Goal: Information Seeking & Learning: Learn about a topic

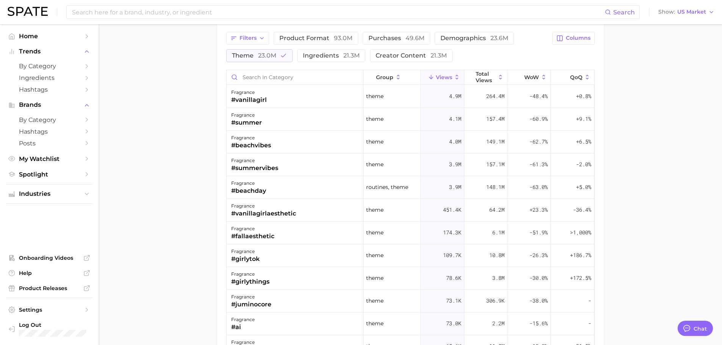
scroll to position [190, 0]
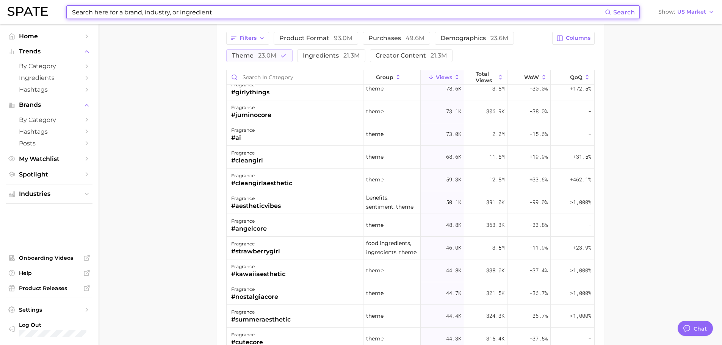
click at [113, 15] on input at bounding box center [338, 12] width 534 height 13
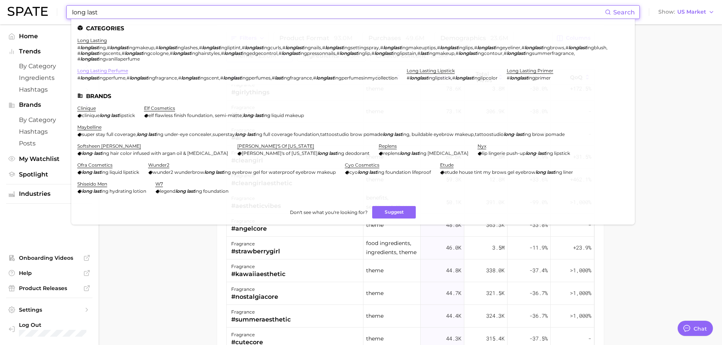
type input "long last"
click at [90, 68] on link "long lasting perfume" at bounding box center [102, 71] width 51 height 6
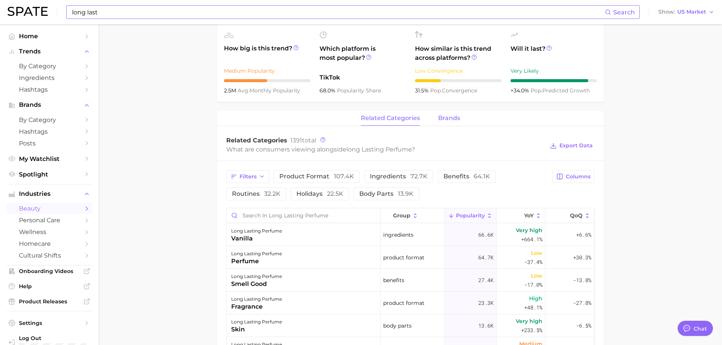
click at [459, 113] on div "related categories brands" at bounding box center [410, 118] width 387 height 15
click at [453, 114] on button "brands" at bounding box center [449, 118] width 22 height 15
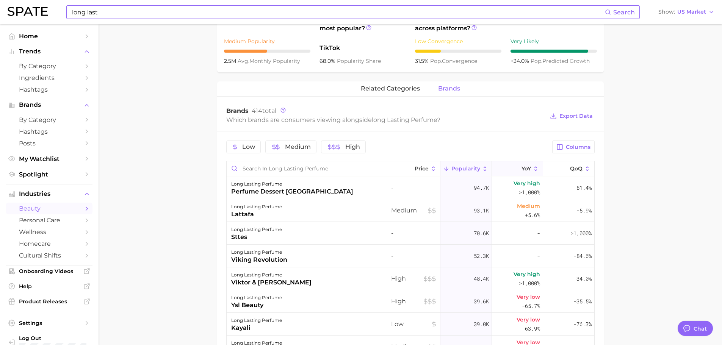
scroll to position [303, 0]
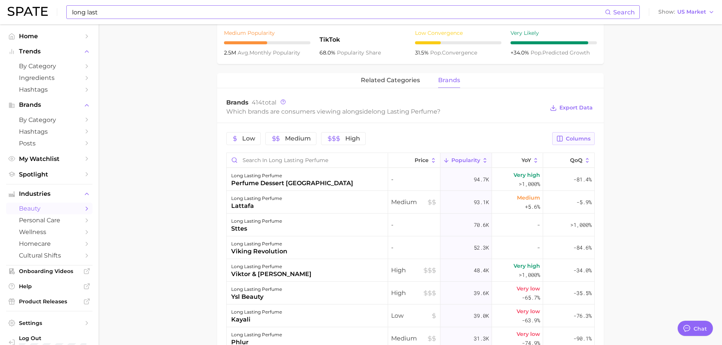
click at [564, 134] on button "Columns" at bounding box center [573, 138] width 42 height 13
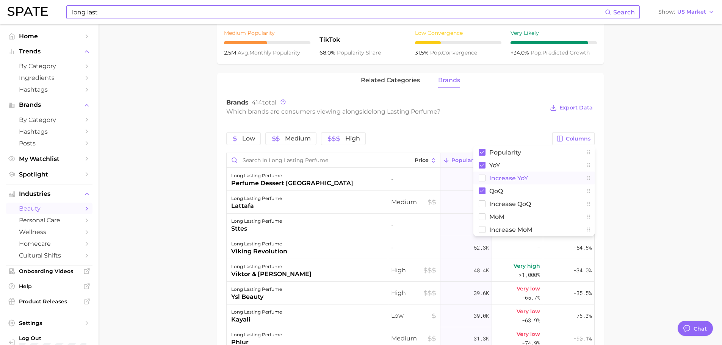
click at [497, 177] on span "Increase YoY" at bounding box center [508, 178] width 39 height 6
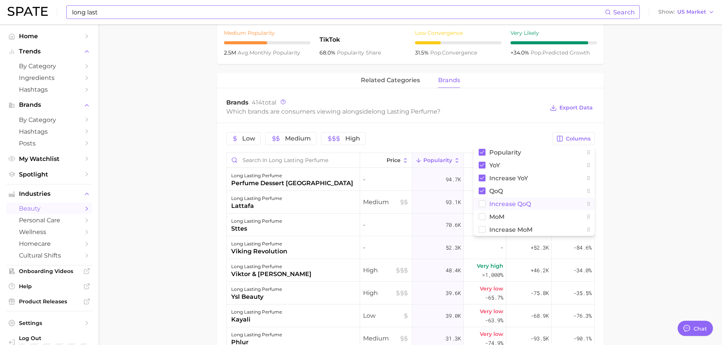
click at [503, 210] on button "Increase QoQ" at bounding box center [533, 203] width 121 height 13
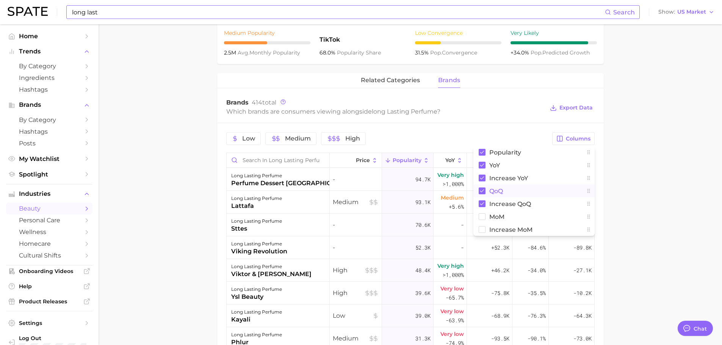
click at [502, 194] on span "QoQ" at bounding box center [496, 191] width 14 height 6
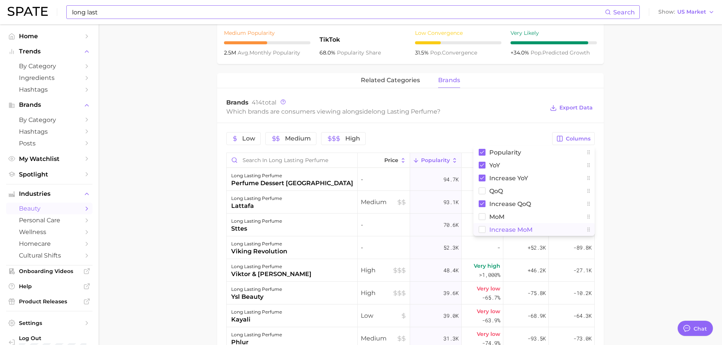
click at [498, 227] on span "Increase MoM" at bounding box center [510, 230] width 43 height 6
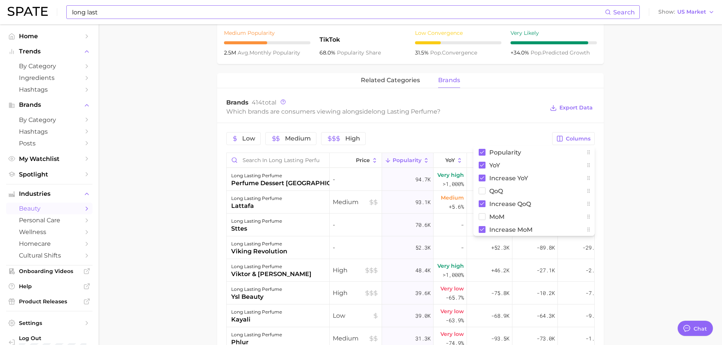
click at [606, 177] on main "1. fragrance 2. personal fragrance 3. perfume products 4. long lasting perfume …" at bounding box center [410, 133] width 623 height 824
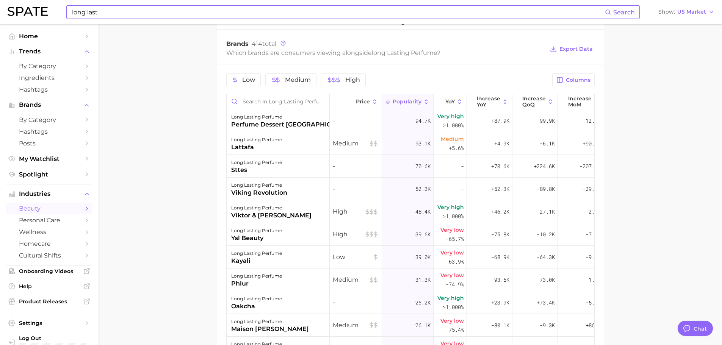
scroll to position [379, 0]
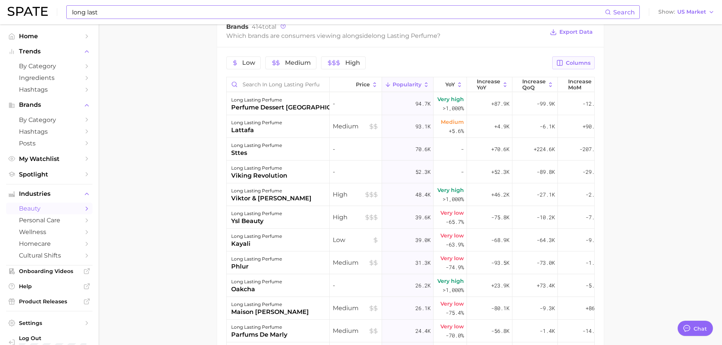
click at [569, 58] on button "Columns" at bounding box center [573, 62] width 42 height 13
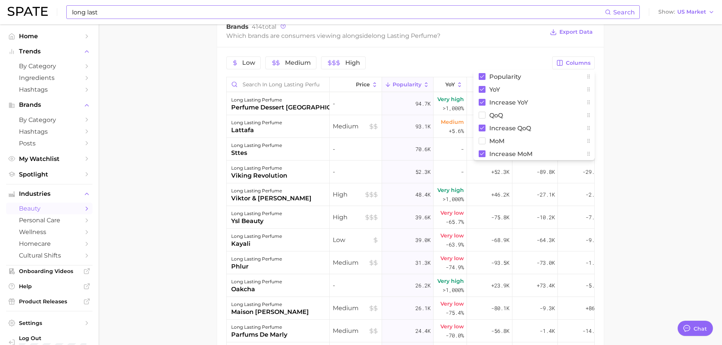
click at [661, 103] on main "1. fragrance 2. personal fragrance 3. perfume products 4. long lasting perfume …" at bounding box center [410, 57] width 623 height 824
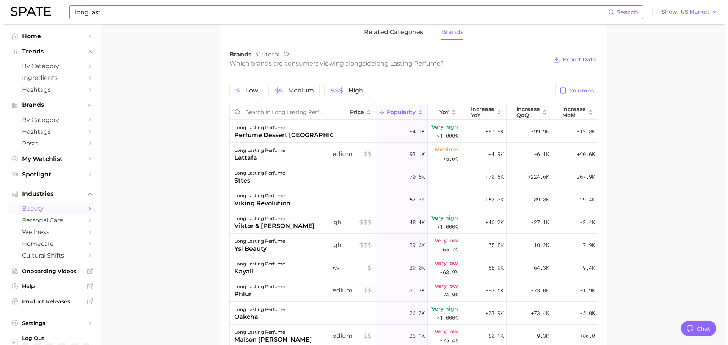
scroll to position [389, 0]
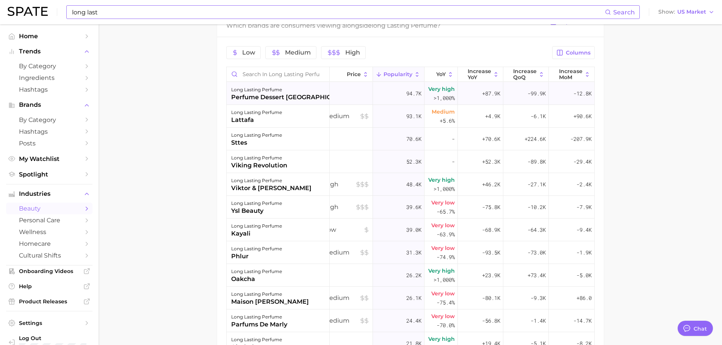
click at [298, 89] on div "long lasting perfume" at bounding box center [292, 89] width 122 height 9
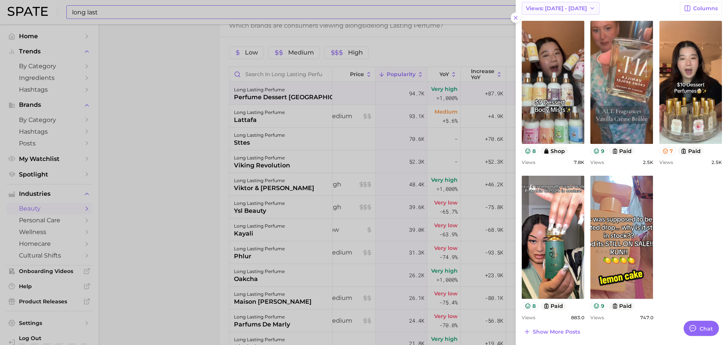
scroll to position [197, 0]
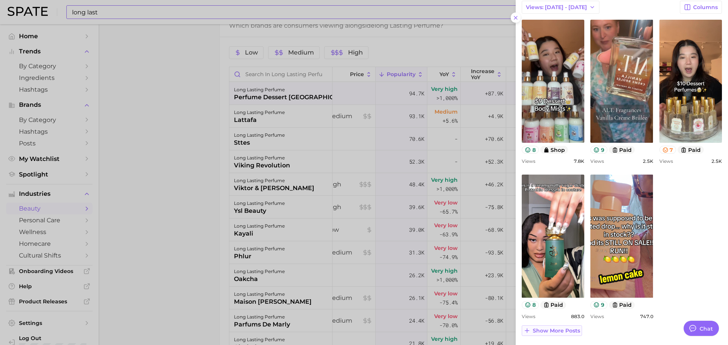
click at [565, 331] on span "Show more posts" at bounding box center [556, 331] width 47 height 6
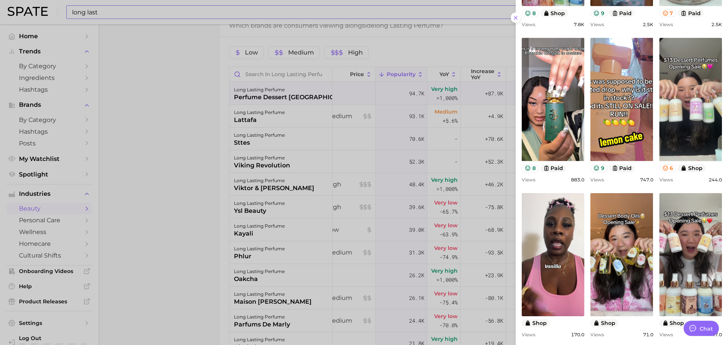
scroll to position [500, 0]
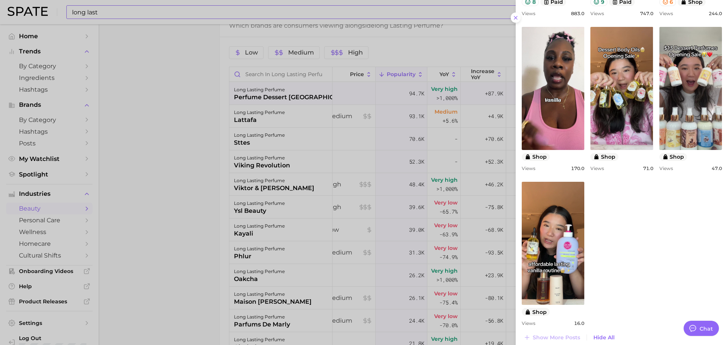
click at [363, 217] on div at bounding box center [364, 172] width 728 height 345
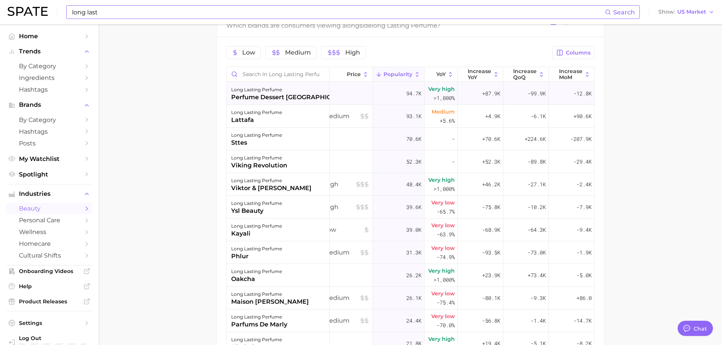
click at [309, 102] on div "long lasting perfume perfume dessert [GEOGRAPHIC_DATA]" at bounding box center [278, 93] width 103 height 23
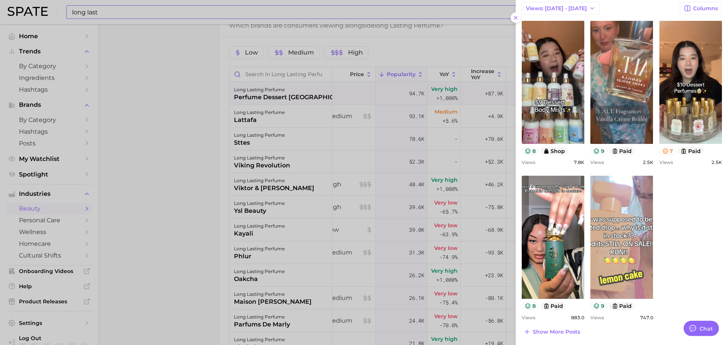
scroll to position [197, 0]
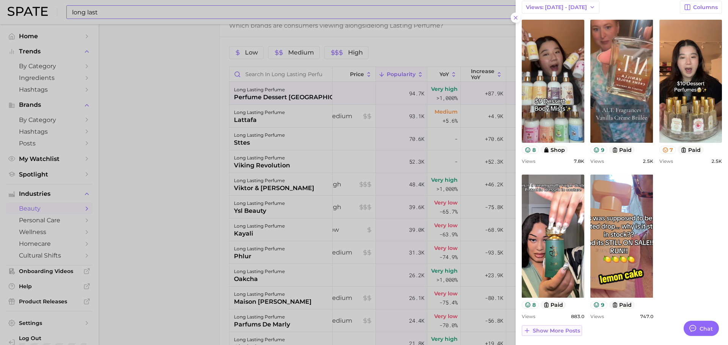
click at [569, 326] on button "Show more posts" at bounding box center [552, 331] width 60 height 11
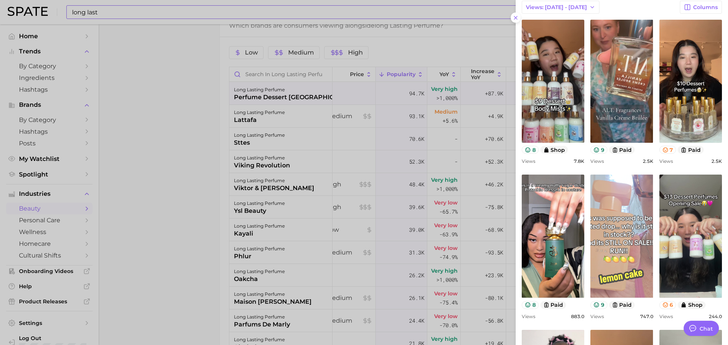
scroll to position [0, 0]
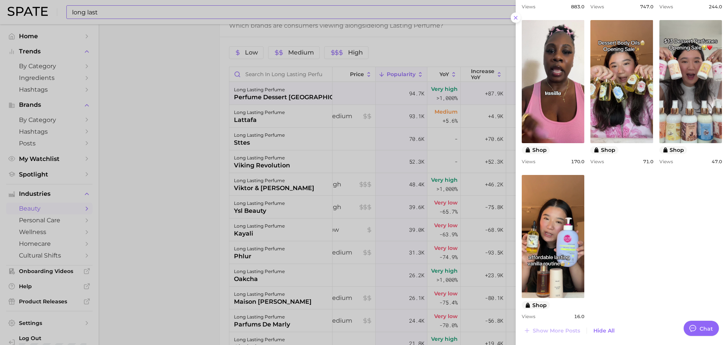
click at [399, 235] on div at bounding box center [364, 172] width 728 height 345
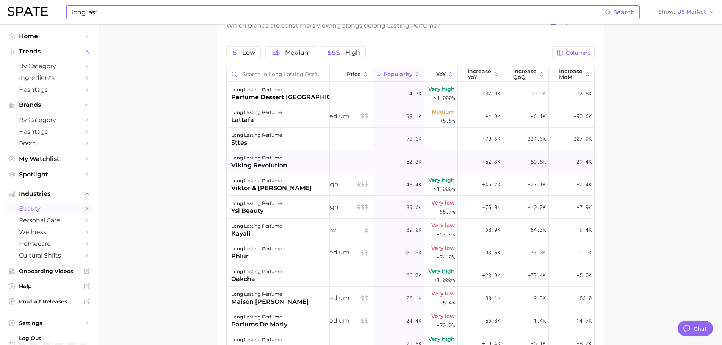
click at [287, 166] on div "long lasting perfume viking revolution" at bounding box center [278, 161] width 103 height 23
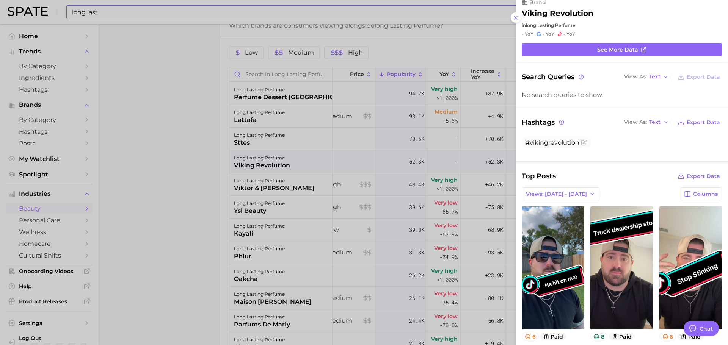
scroll to position [152, 0]
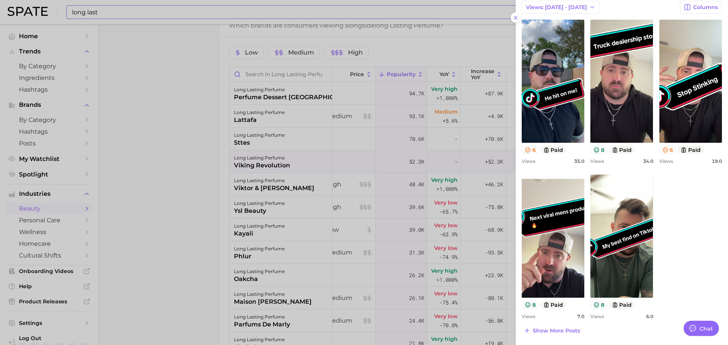
click at [301, 202] on div at bounding box center [364, 172] width 728 height 345
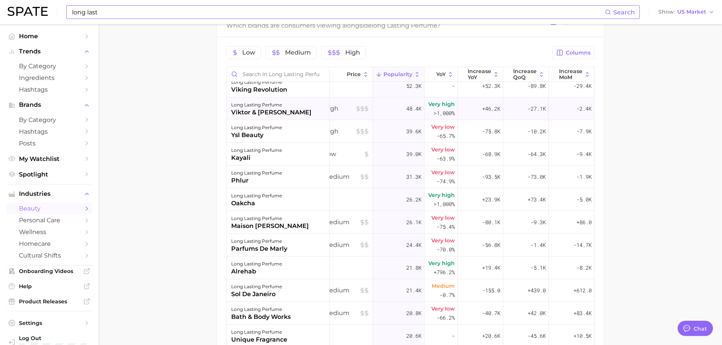
click at [311, 110] on div "long lasting perfume viktor & [PERSON_NAME]" at bounding box center [278, 108] width 103 height 23
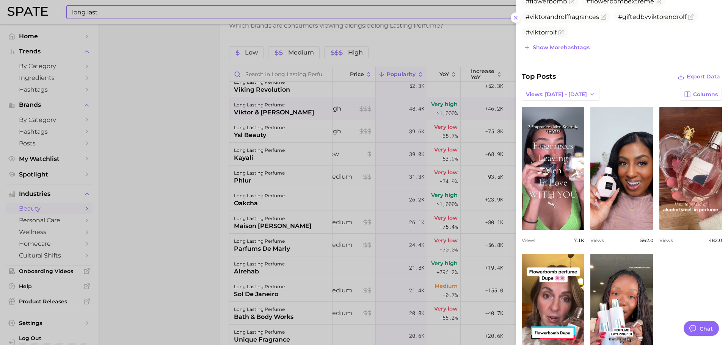
click at [409, 175] on div at bounding box center [364, 172] width 728 height 345
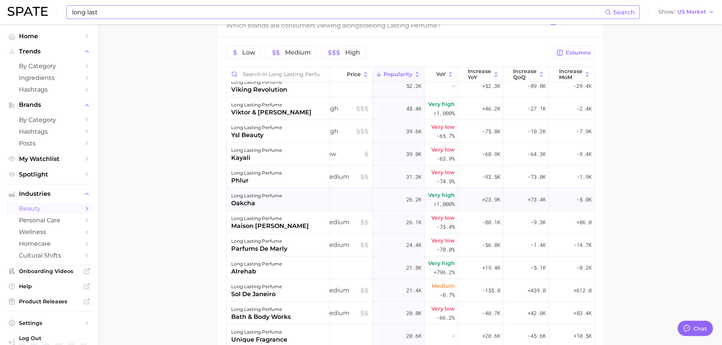
click at [434, 200] on span ">1,000%" at bounding box center [444, 204] width 21 height 9
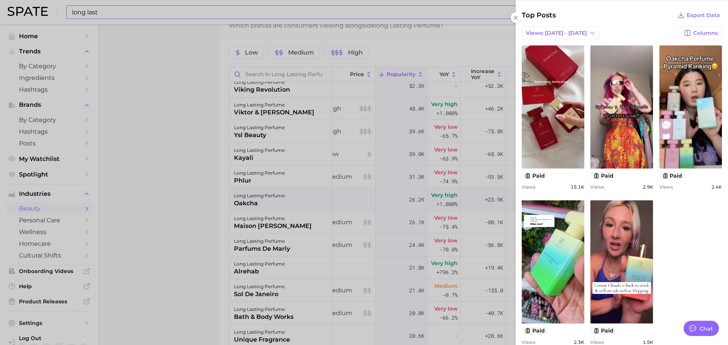
scroll to position [223, 0]
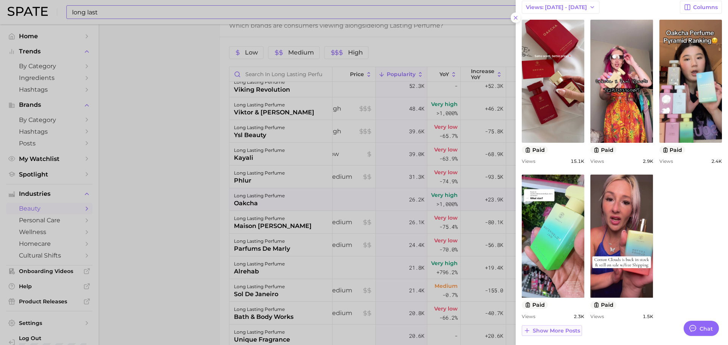
click at [562, 331] on span "Show more posts" at bounding box center [556, 331] width 47 height 6
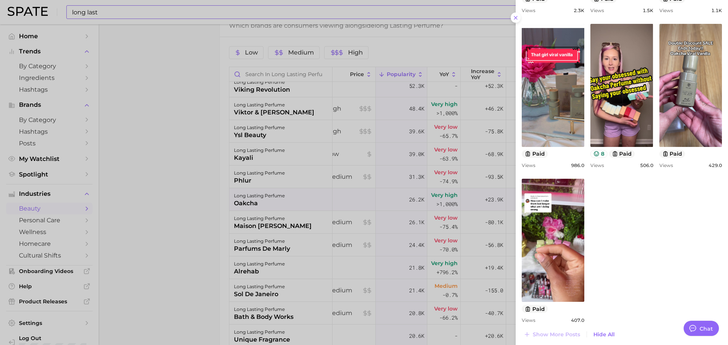
scroll to position [533, 0]
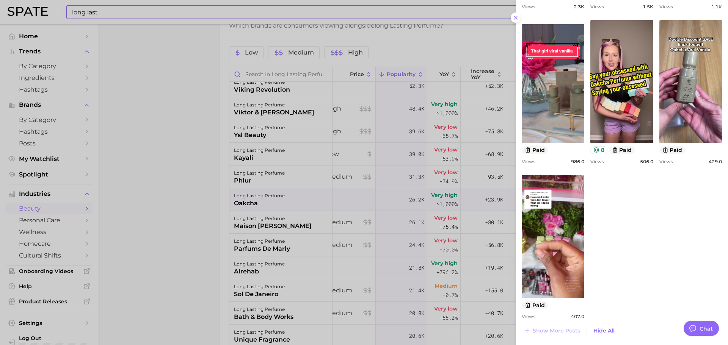
click at [440, 243] on div at bounding box center [364, 172] width 728 height 345
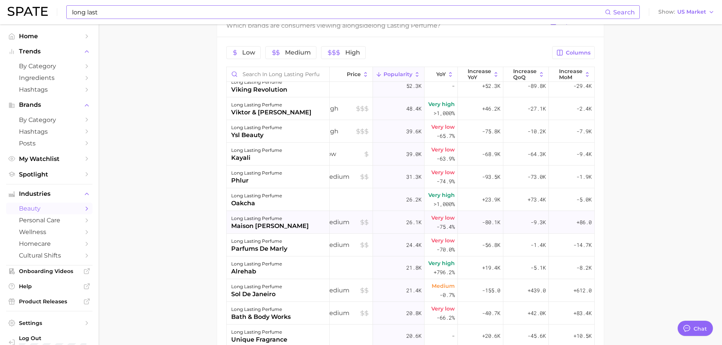
click at [424, 225] on div "Very low -75.4%" at bounding box center [440, 222] width 33 height 23
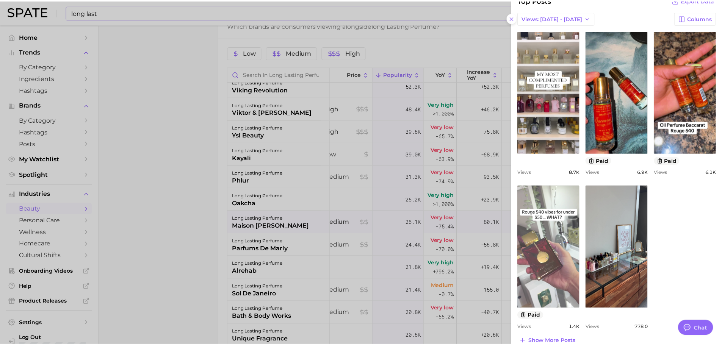
scroll to position [239, 0]
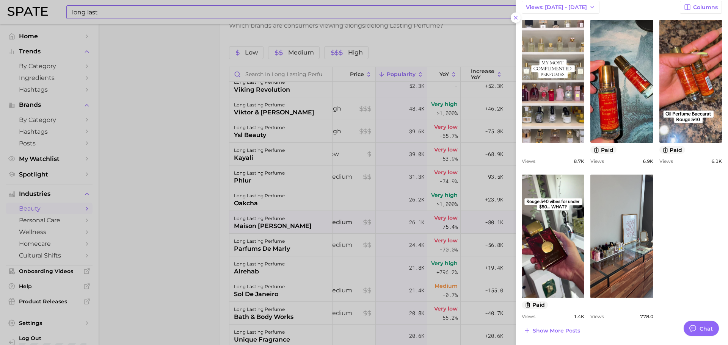
click at [428, 250] on div at bounding box center [364, 172] width 728 height 345
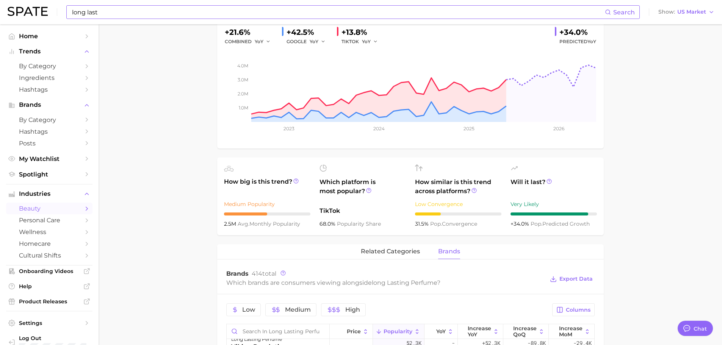
scroll to position [0, 0]
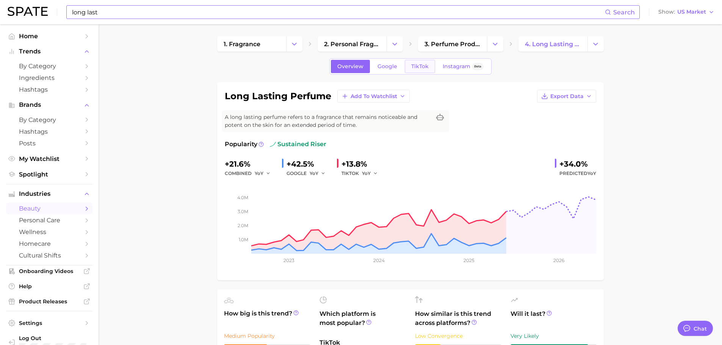
click at [409, 69] on link "TikTok" at bounding box center [420, 66] width 30 height 13
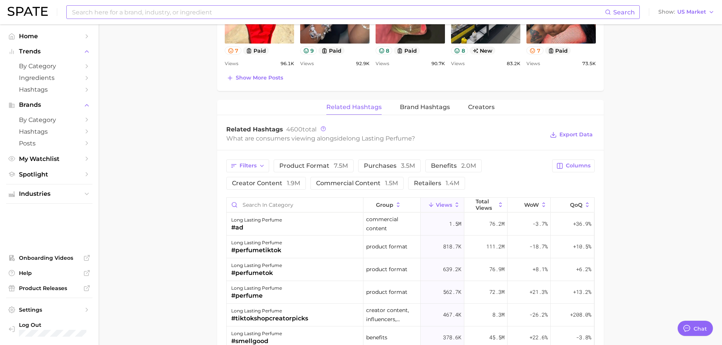
scroll to position [606, 0]
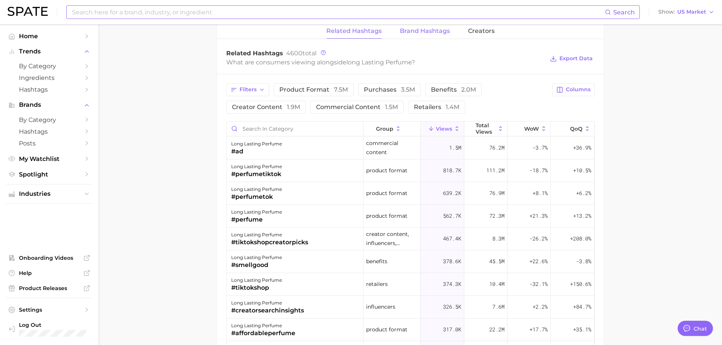
click at [427, 29] on span "Brand Hashtags" at bounding box center [425, 31] width 50 height 7
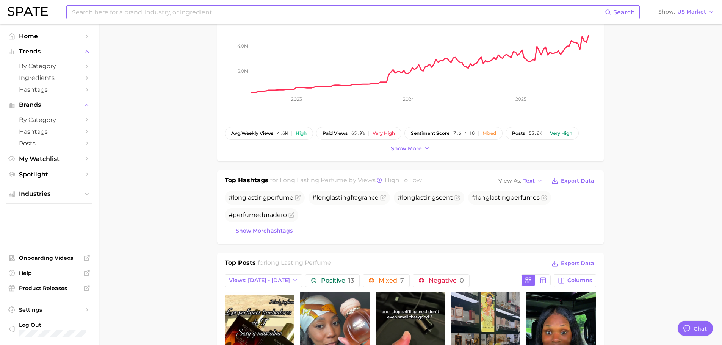
scroll to position [0, 0]
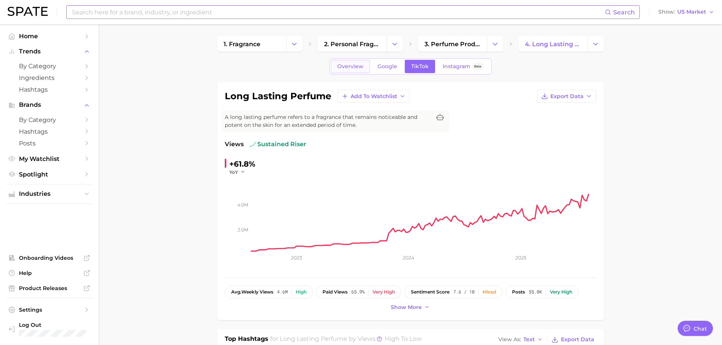
click at [358, 66] on span "Overview" at bounding box center [350, 66] width 26 height 6
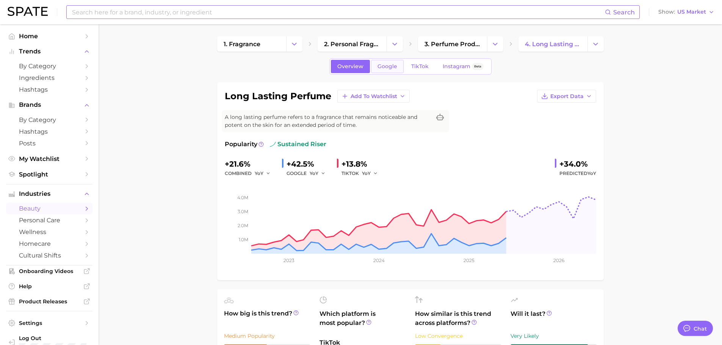
click at [379, 65] on span "Google" at bounding box center [387, 66] width 20 height 6
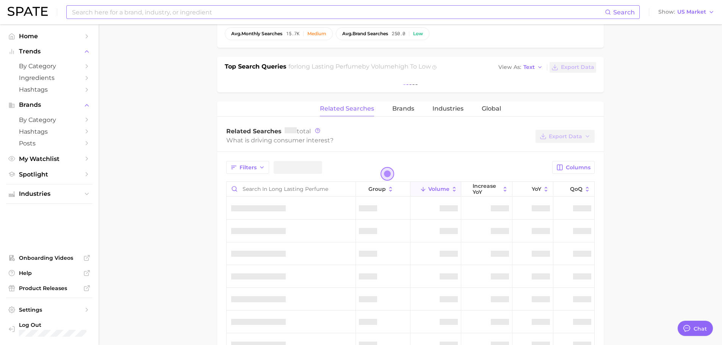
scroll to position [265, 0]
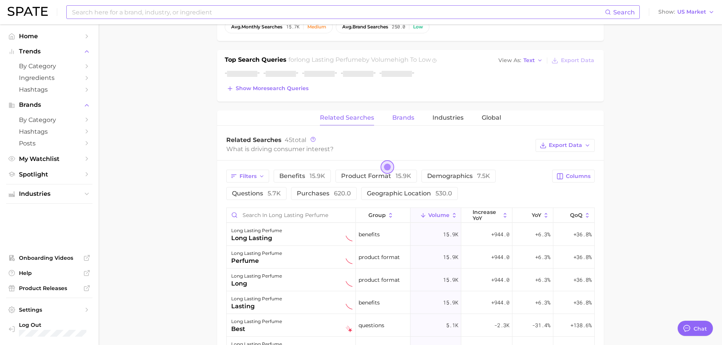
click at [403, 119] on span "Brands" at bounding box center [403, 117] width 22 height 7
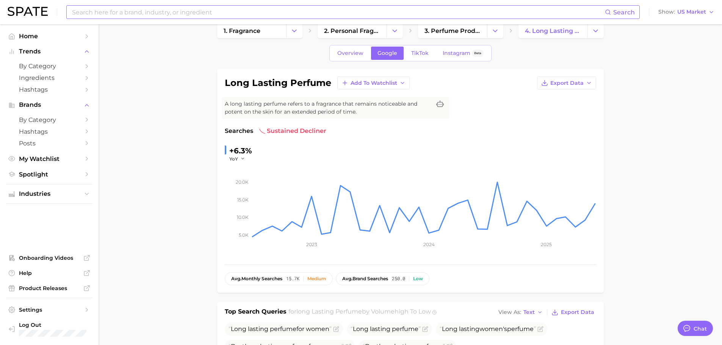
scroll to position [0, 0]
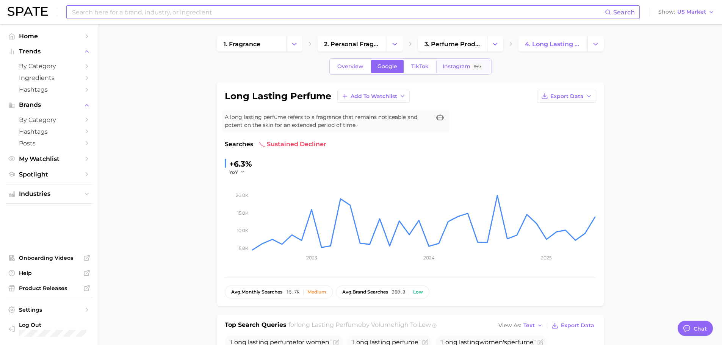
click at [441, 67] on link "Instagram Beta" at bounding box center [463, 66] width 54 height 13
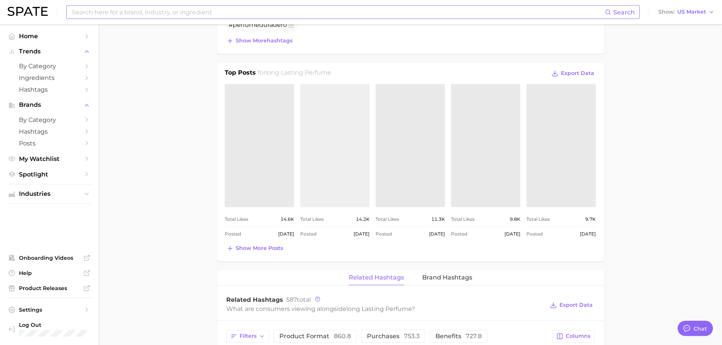
scroll to position [455, 0]
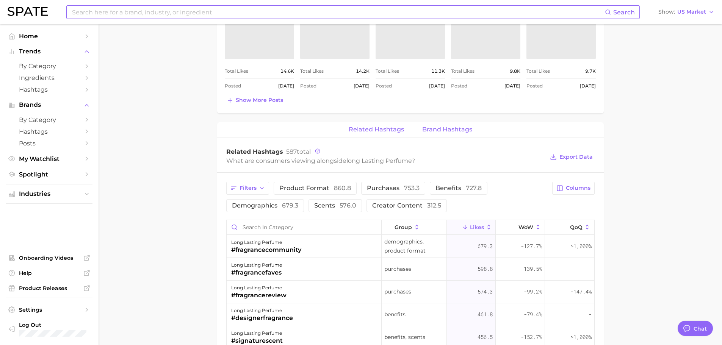
click at [424, 130] on span "Brand Hashtags" at bounding box center [447, 129] width 50 height 7
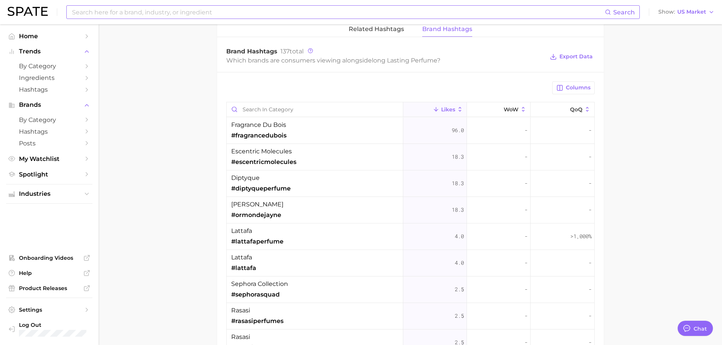
scroll to position [569, 0]
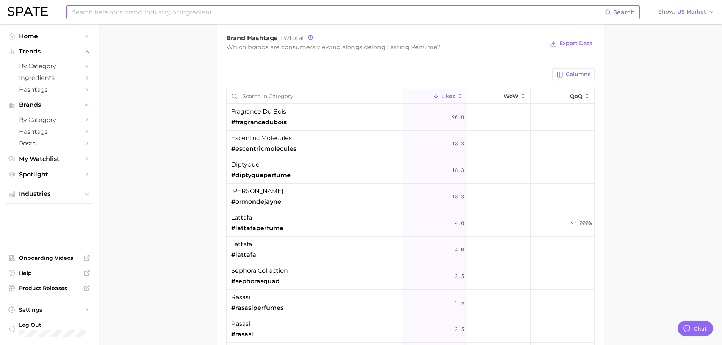
click at [360, 119] on div "fragrance du bois #fragrancedubois" at bounding box center [315, 117] width 177 height 27
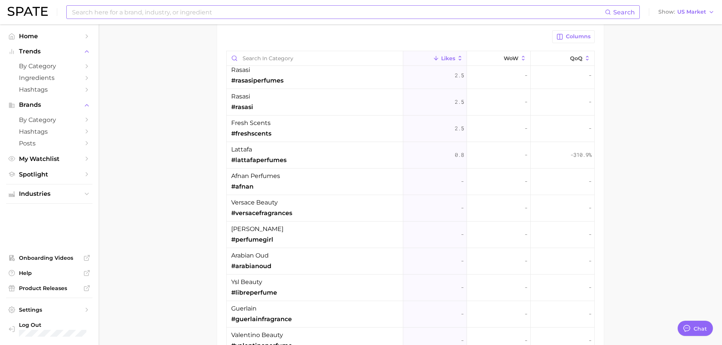
scroll to position [0, 0]
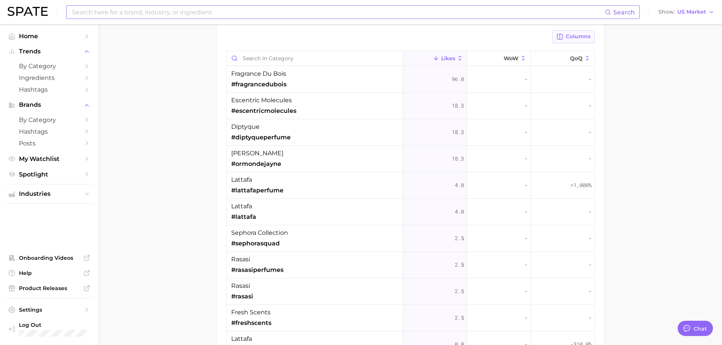
click at [574, 39] on span "Columns" at bounding box center [578, 36] width 25 height 6
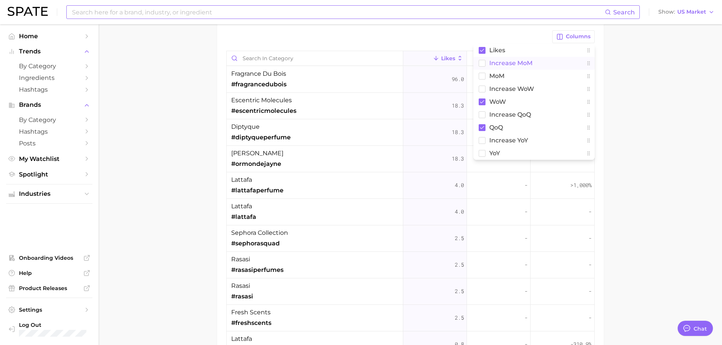
click at [545, 60] on button "Increase MoM" at bounding box center [533, 63] width 121 height 13
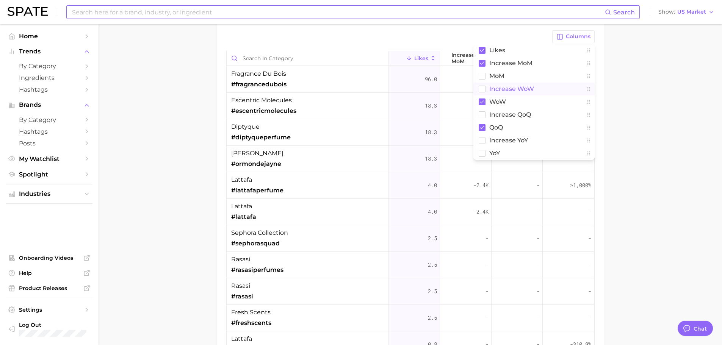
click at [526, 86] on span "Increase WoW" at bounding box center [511, 89] width 45 height 6
click at [508, 86] on span "Increase WoW" at bounding box center [511, 89] width 45 height 6
click at [500, 115] on span "Increase QoQ" at bounding box center [510, 114] width 42 height 6
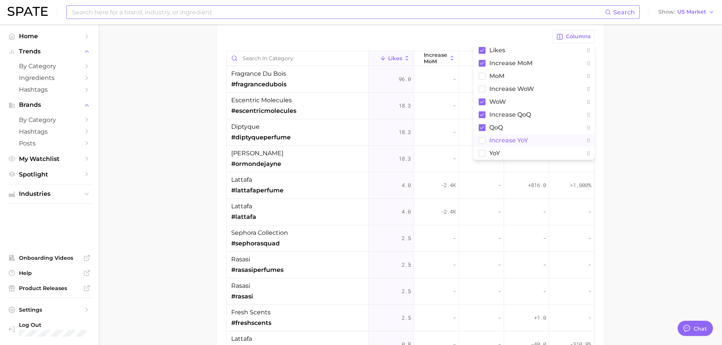
click at [509, 144] on span "Increase YoY" at bounding box center [508, 140] width 39 height 6
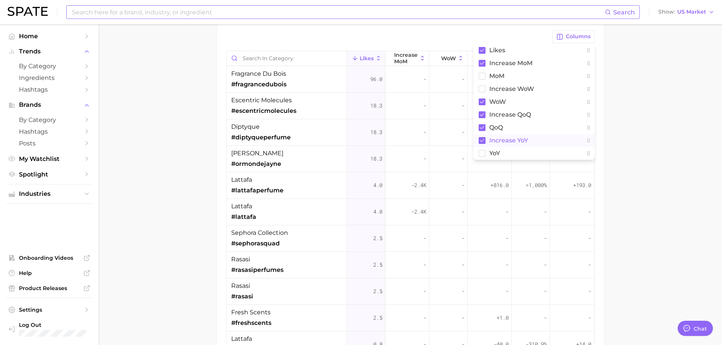
click at [586, 145] on button at bounding box center [589, 140] width 12 height 13
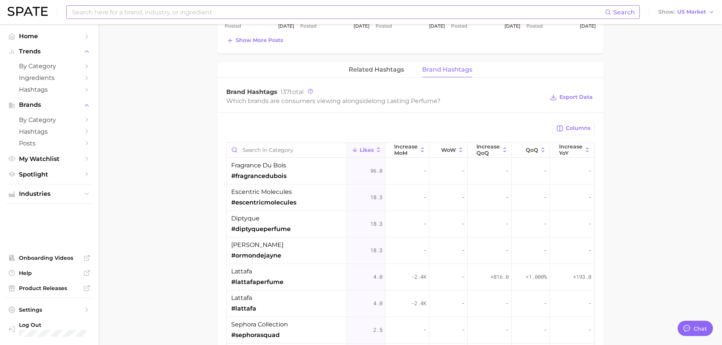
scroll to position [553, 0]
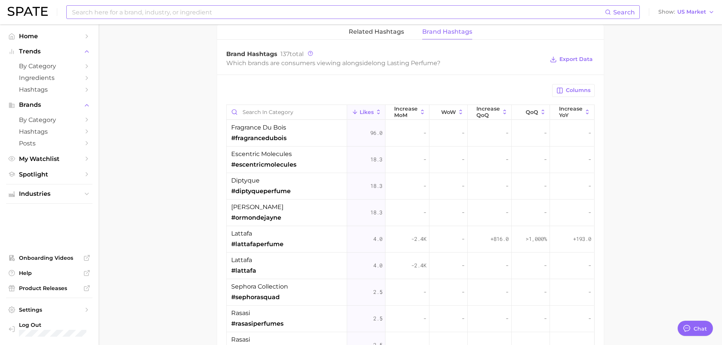
click at [290, 139] on div "fragrance du bois #fragrancedubois" at bounding box center [287, 133] width 121 height 27
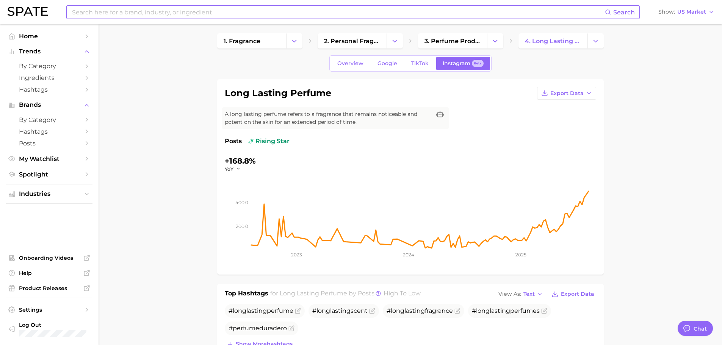
scroll to position [0, 0]
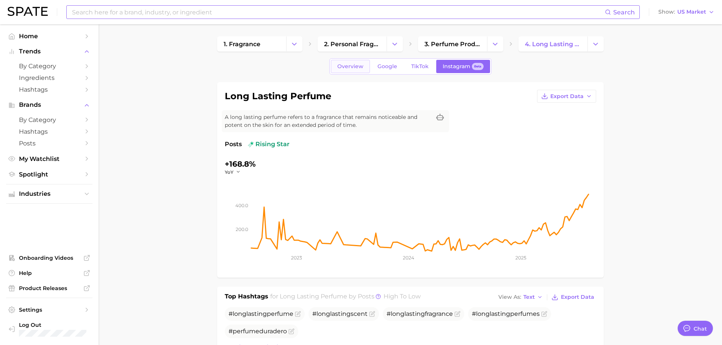
click at [354, 63] on span "Overview" at bounding box center [350, 66] width 26 height 6
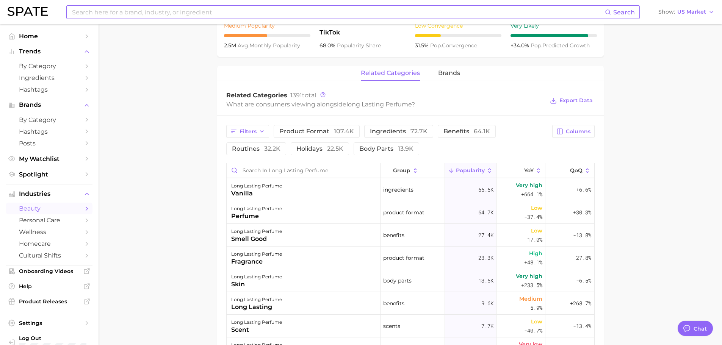
scroll to position [293, 0]
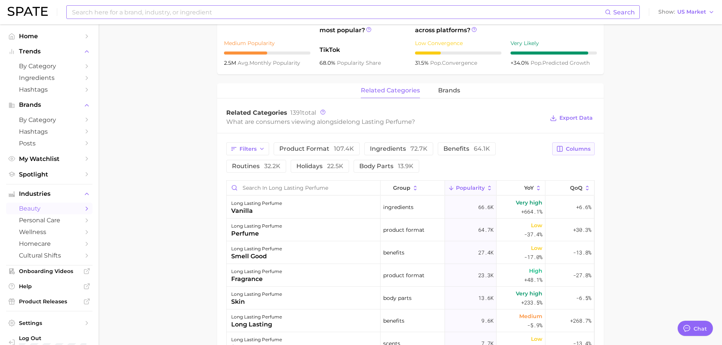
click at [585, 147] on span "Columns" at bounding box center [578, 149] width 25 height 6
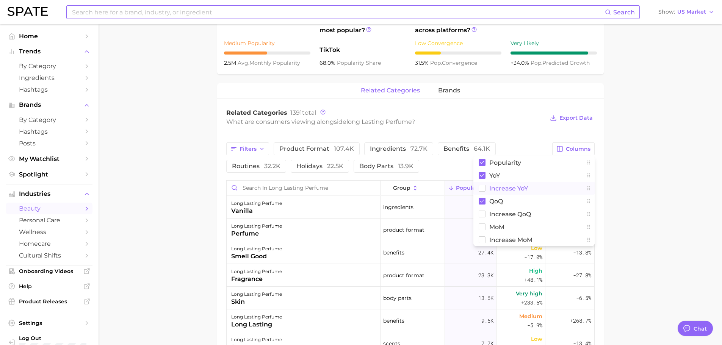
click at [518, 190] on span "Increase YoY" at bounding box center [508, 188] width 39 height 6
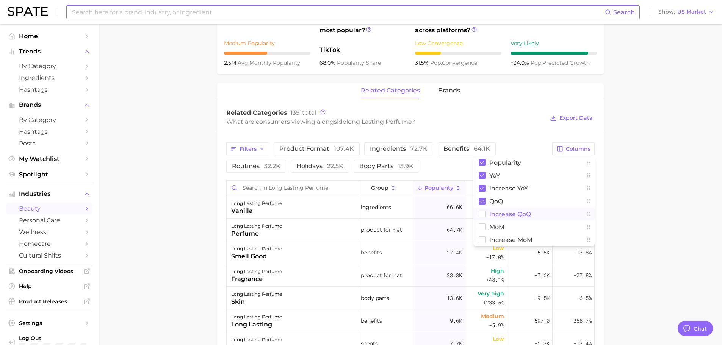
click at [511, 211] on span "Increase QoQ" at bounding box center [510, 214] width 42 height 6
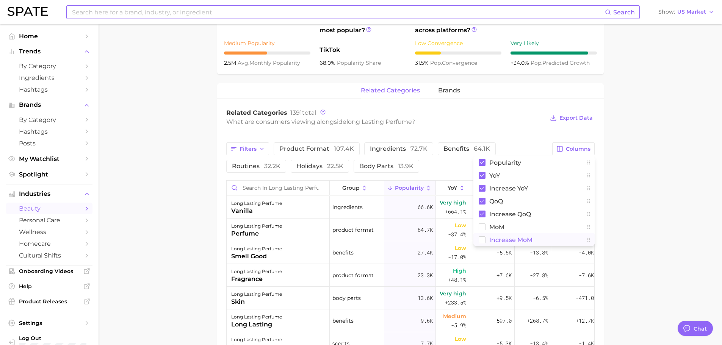
click at [504, 240] on span "Increase MoM" at bounding box center [510, 240] width 43 height 6
click at [616, 218] on main "1. fragrance 2. personal fragrance 3. perfume products 4. long lasting perfume …" at bounding box center [410, 151] width 623 height 841
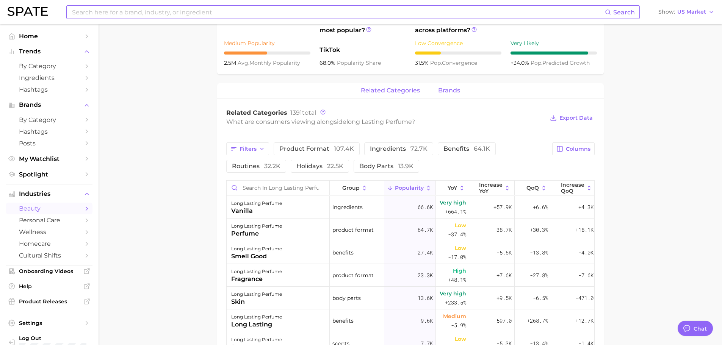
click at [447, 90] on span "brands" at bounding box center [449, 90] width 22 height 7
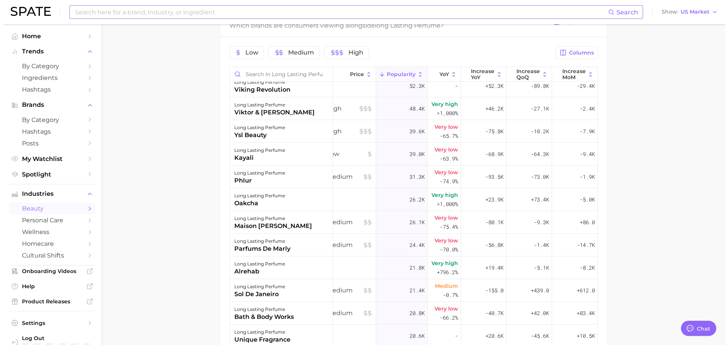
scroll to position [0, 15]
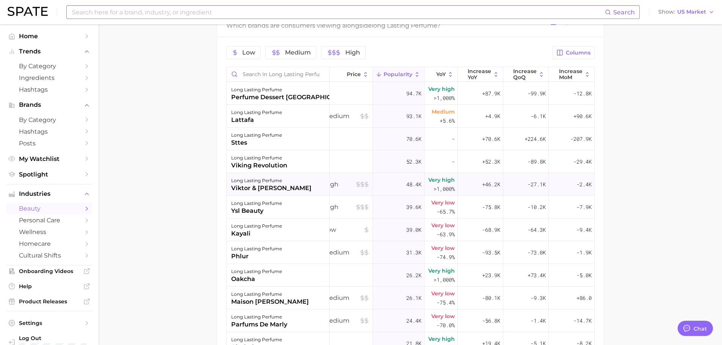
click at [294, 184] on div "long lasting perfume viktor & [PERSON_NAME]" at bounding box center [278, 184] width 103 height 23
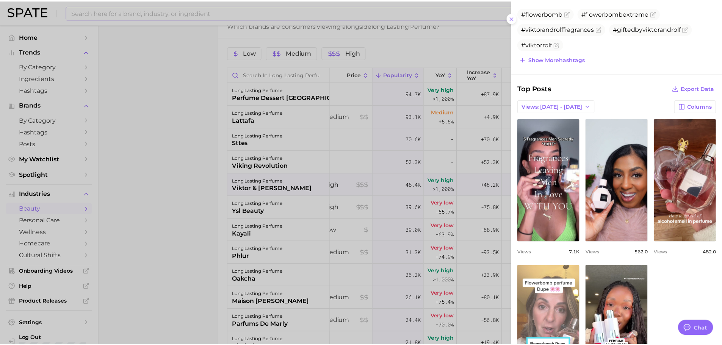
scroll to position [231, 0]
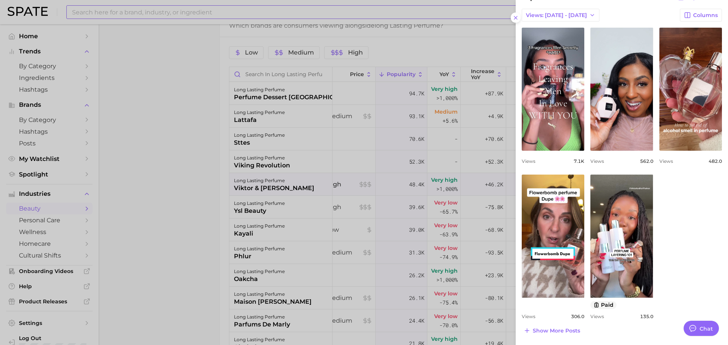
click at [284, 210] on div at bounding box center [364, 172] width 728 height 345
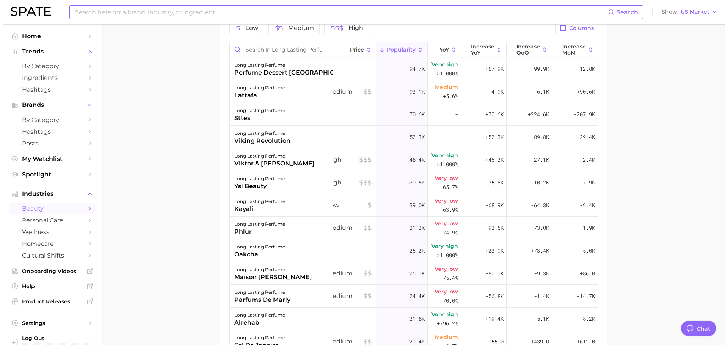
scroll to position [427, 0]
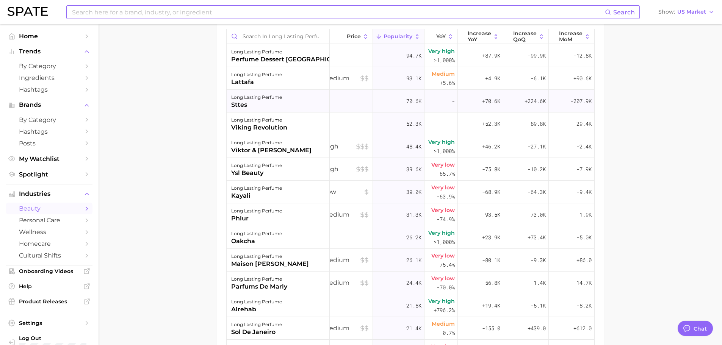
click at [310, 106] on div "long lasting perfume sttes" at bounding box center [278, 101] width 103 height 23
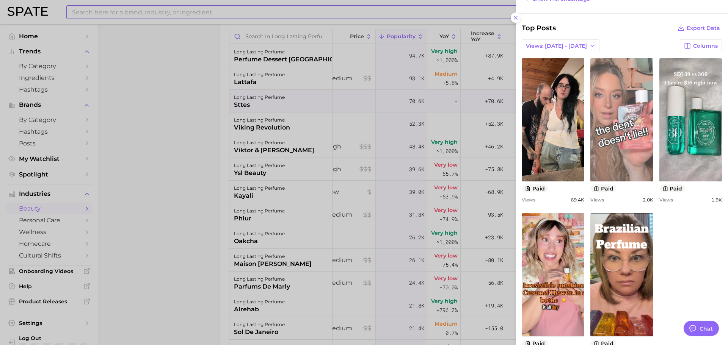
scroll to position [223, 0]
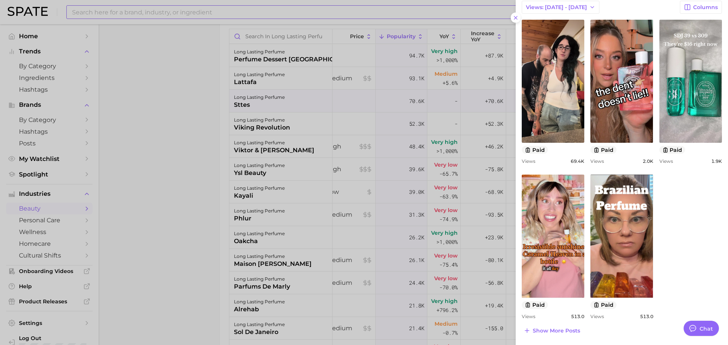
click at [371, 188] on div at bounding box center [364, 172] width 728 height 345
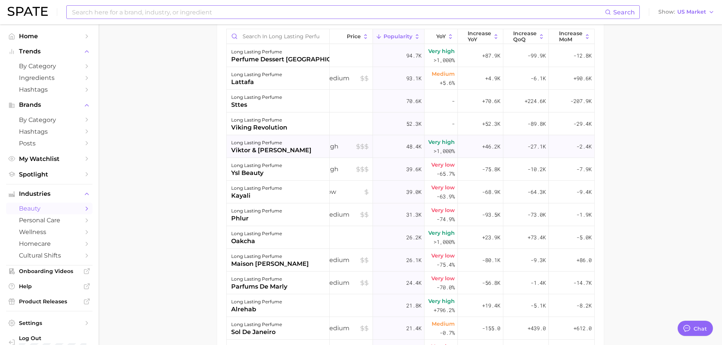
click at [339, 153] on div "High" at bounding box center [347, 146] width 52 height 23
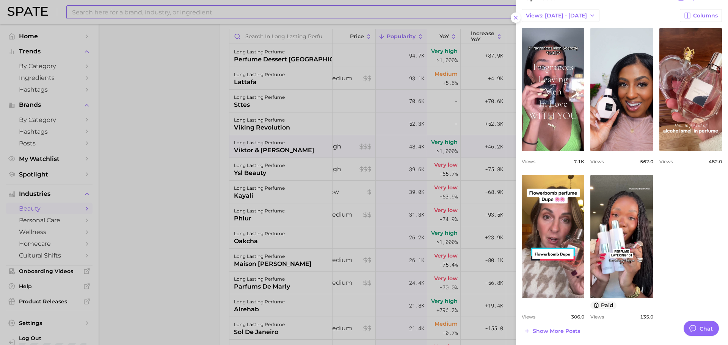
scroll to position [231, 0]
click at [548, 328] on span "Show more posts" at bounding box center [556, 331] width 47 height 6
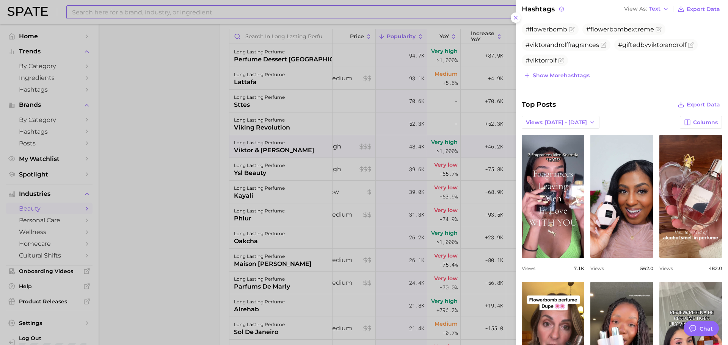
scroll to position [0, 0]
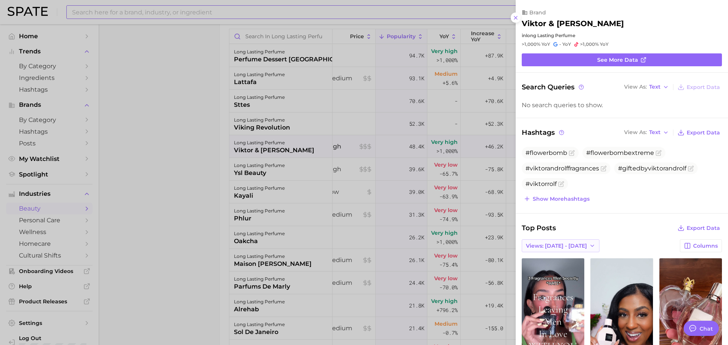
click at [574, 241] on button "Views: [DATE] - [DATE]" at bounding box center [561, 246] width 78 height 13
click at [556, 268] on button "Total Views" at bounding box center [563, 274] width 83 height 14
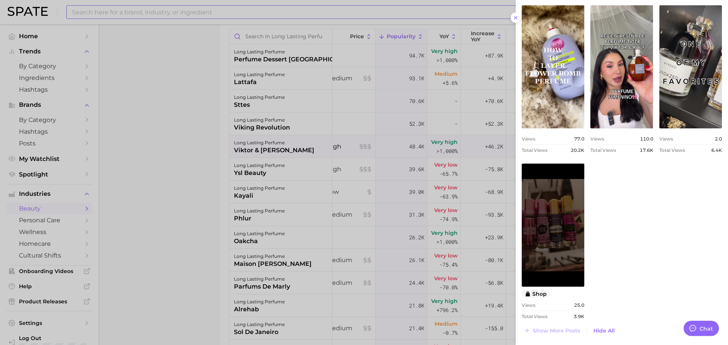
drag, startPoint x: 307, startPoint y: 141, endPoint x: 300, endPoint y: 140, distance: 7.3
click at [303, 140] on div at bounding box center [364, 172] width 728 height 345
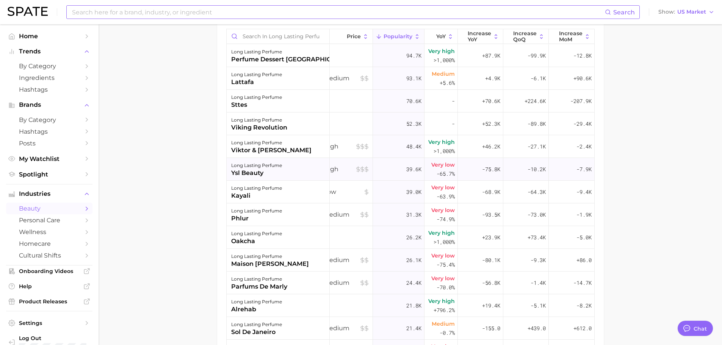
click at [304, 166] on div "long lasting perfume ysl beauty" at bounding box center [278, 169] width 103 height 23
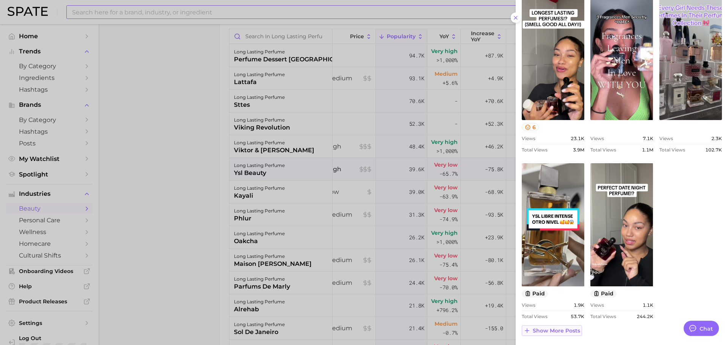
click at [563, 336] on button "Show more posts" at bounding box center [552, 331] width 60 height 11
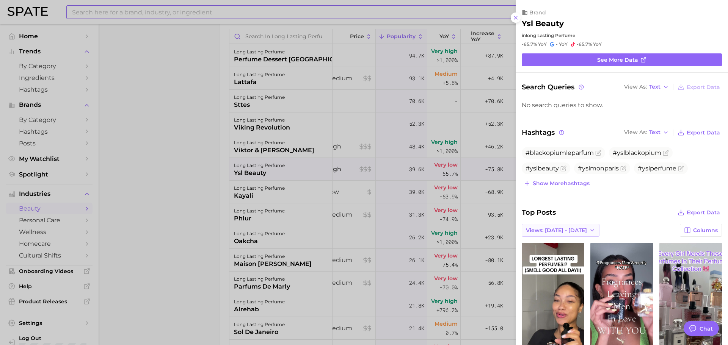
click at [564, 237] on button "Views: [DATE] - [DATE]" at bounding box center [561, 230] width 78 height 13
click at [556, 252] on button "Total Views" at bounding box center [563, 258] width 83 height 14
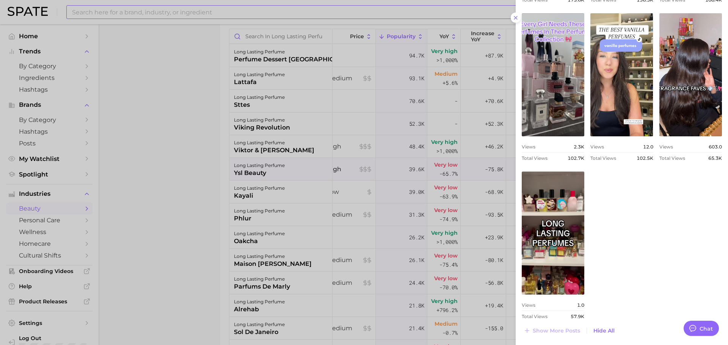
click at [291, 175] on div at bounding box center [364, 172] width 728 height 345
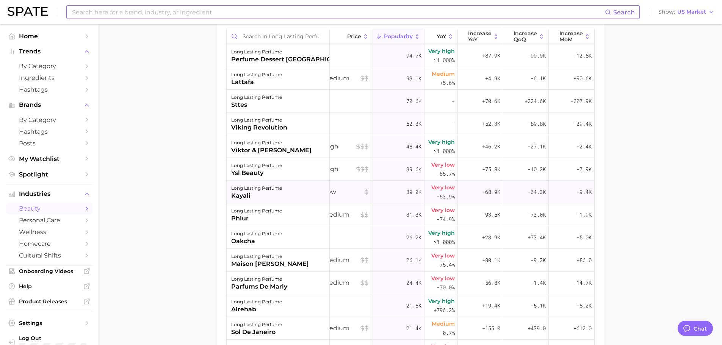
click at [291, 191] on div "long lasting perfume kayali" at bounding box center [278, 192] width 103 height 23
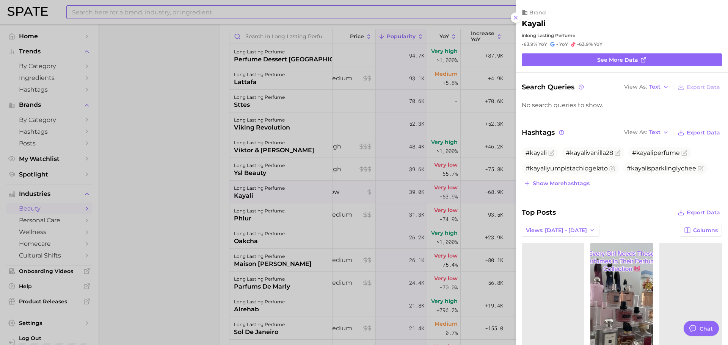
click at [293, 188] on div at bounding box center [364, 172] width 728 height 345
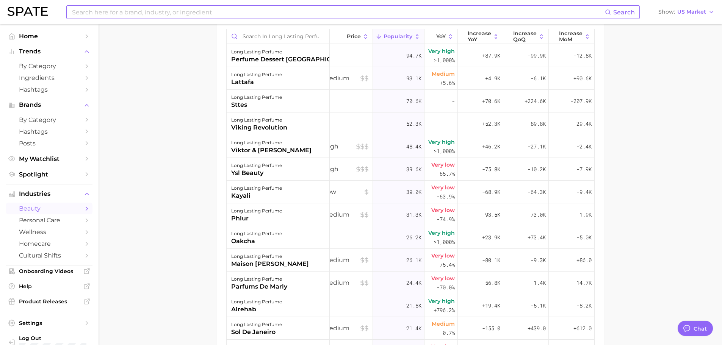
click at [293, 188] on div "long lasting perfume kayali" at bounding box center [278, 192] width 103 height 23
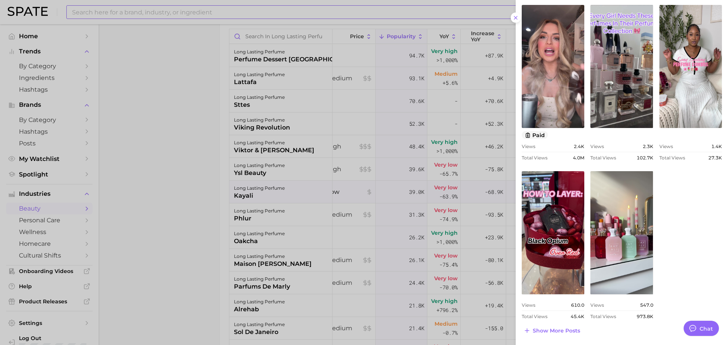
click at [259, 209] on div at bounding box center [364, 172] width 728 height 345
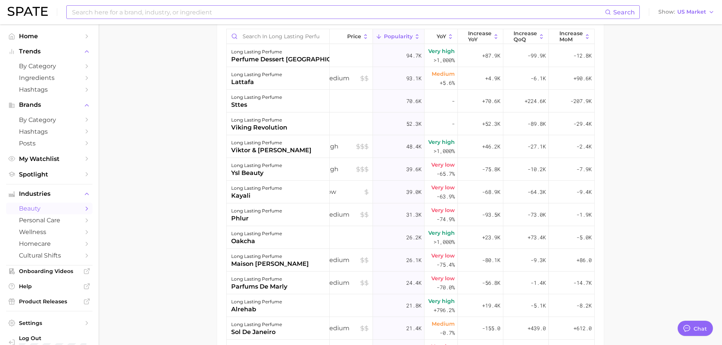
click at [275, 221] on div "phlur" at bounding box center [256, 218] width 51 height 9
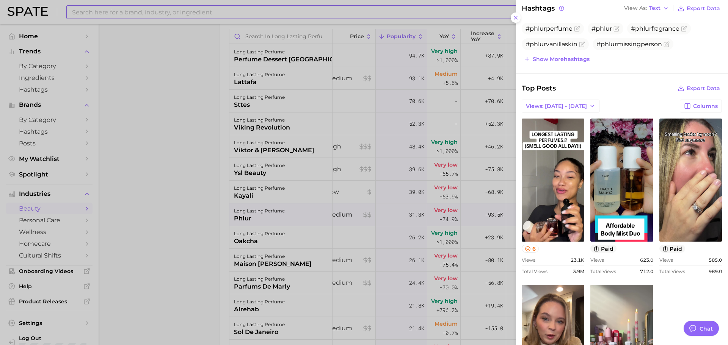
click at [362, 219] on div at bounding box center [364, 172] width 728 height 345
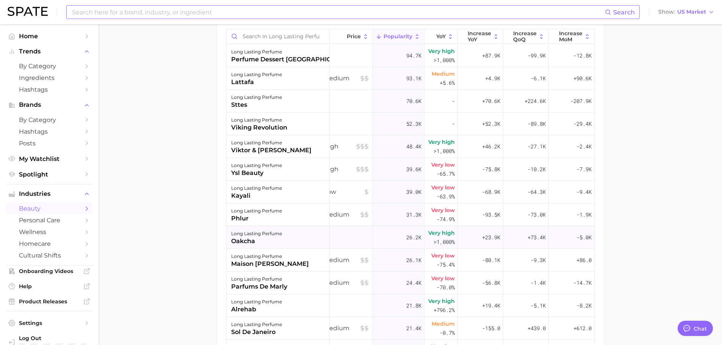
click at [302, 244] on div "long lasting perfume oakcha" at bounding box center [278, 237] width 103 height 23
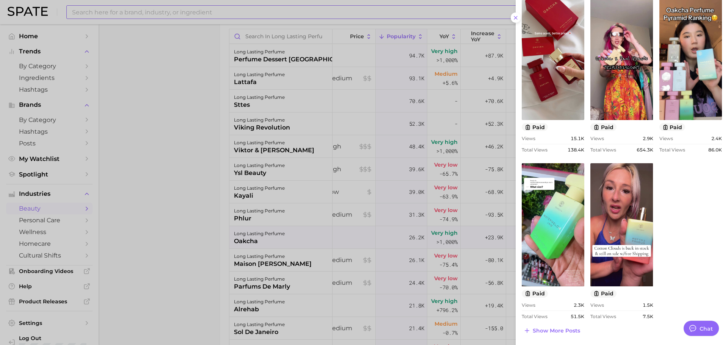
click at [332, 192] on div at bounding box center [364, 172] width 728 height 345
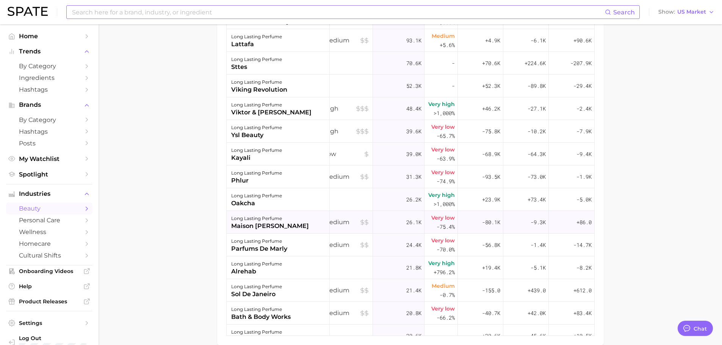
click at [316, 221] on div "long lasting perfume maison [PERSON_NAME]" at bounding box center [278, 222] width 103 height 23
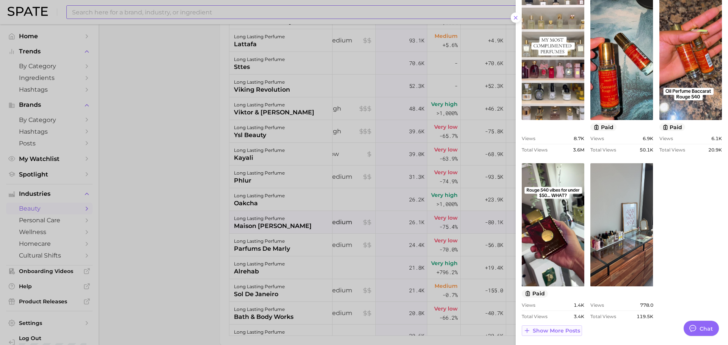
click at [558, 326] on button "Show more posts" at bounding box center [552, 331] width 60 height 11
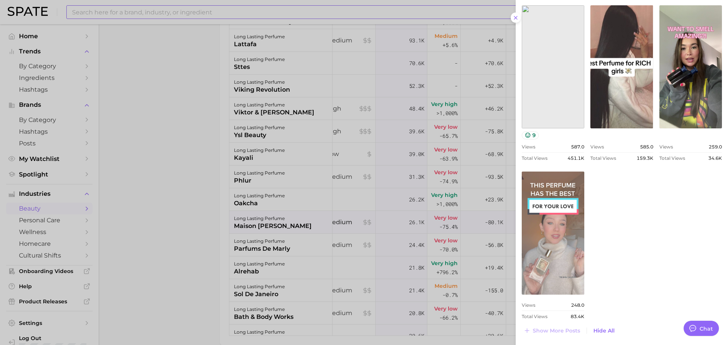
click at [565, 223] on link "view post on TikTok" at bounding box center [553, 233] width 63 height 123
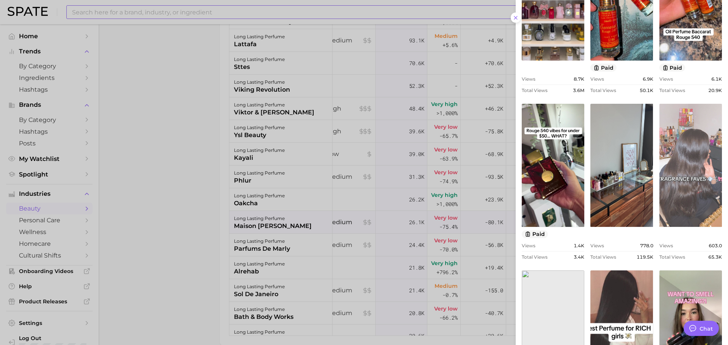
click at [687, 179] on link "view post on TikTok" at bounding box center [690, 165] width 63 height 123
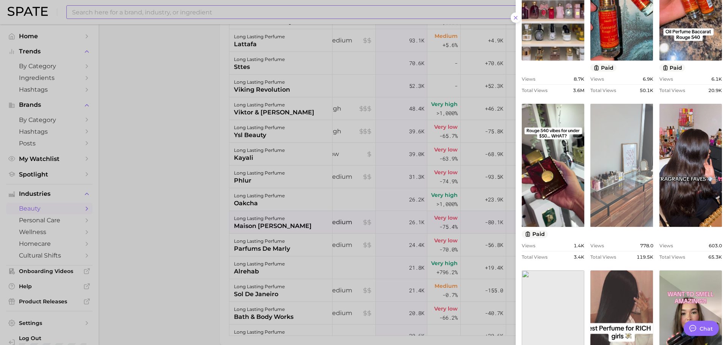
click at [606, 197] on link "view post on TikTok" at bounding box center [621, 165] width 63 height 123
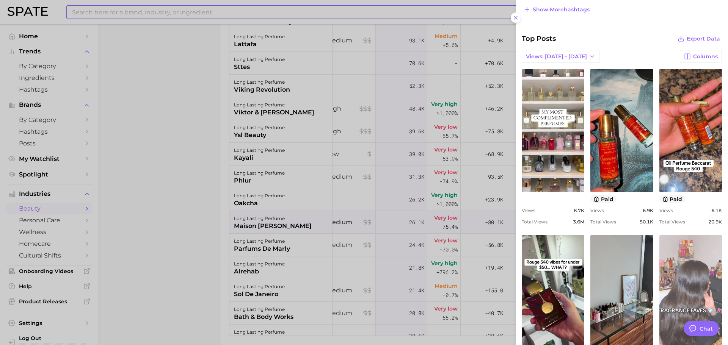
scroll to position [169, 0]
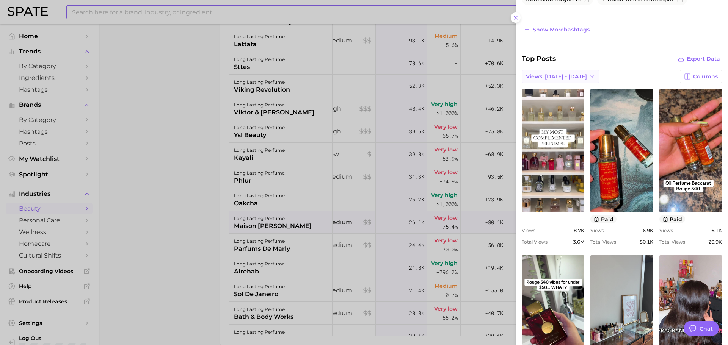
click at [571, 77] on button "Views: [DATE] - [DATE]" at bounding box center [561, 76] width 78 height 13
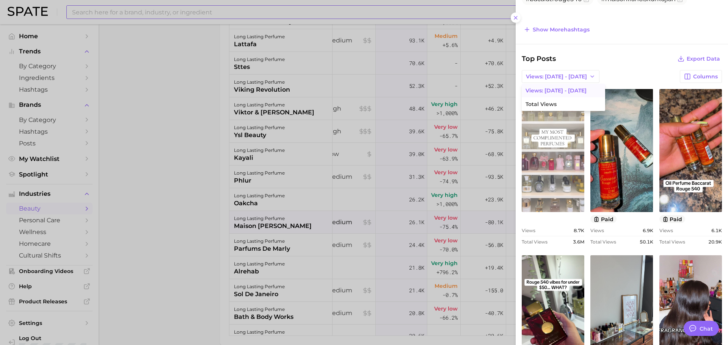
click at [568, 141] on link "view post on TikTok" at bounding box center [553, 150] width 63 height 123
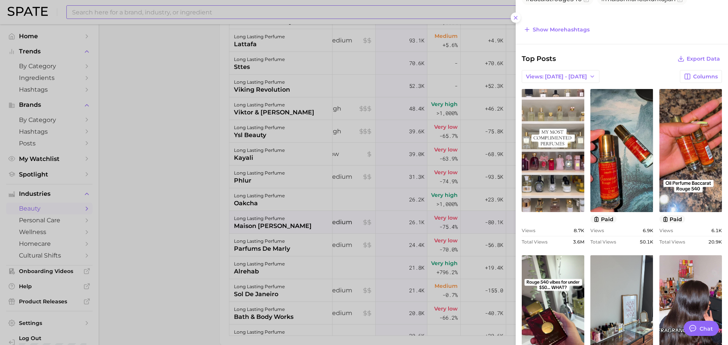
click at [320, 207] on div at bounding box center [364, 172] width 728 height 345
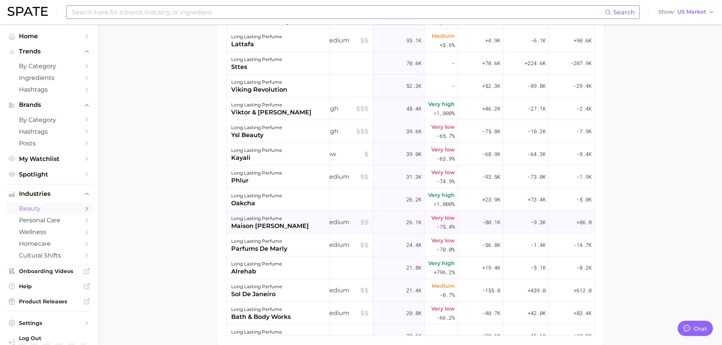
click at [284, 221] on div "long lasting perfume" at bounding box center [270, 218] width 78 height 9
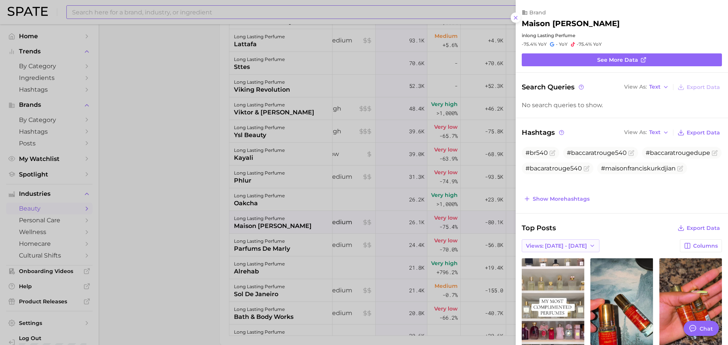
click at [564, 249] on span "Views: [DATE] - [DATE]" at bounding box center [556, 246] width 61 height 6
click at [551, 274] on span "Total Views" at bounding box center [540, 274] width 31 height 6
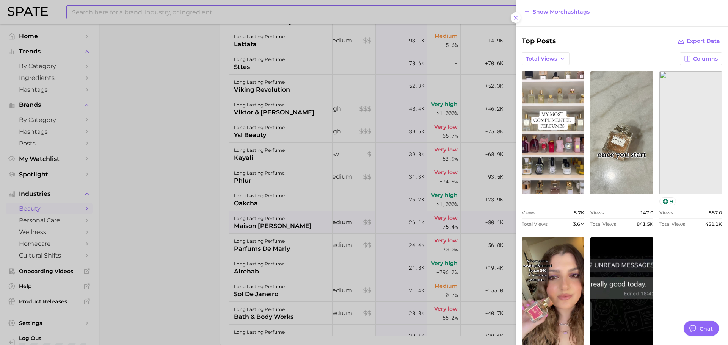
scroll to position [190, 0]
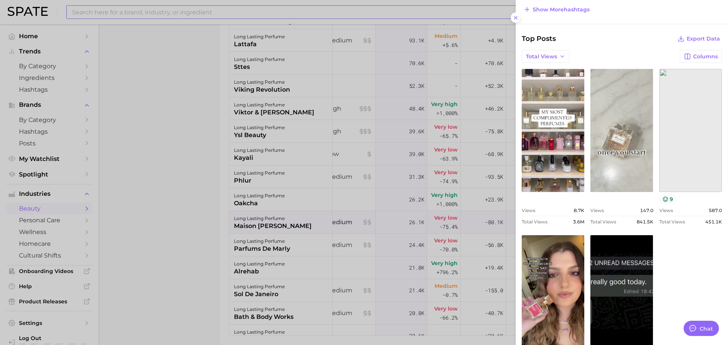
click at [613, 172] on link "view post on TikTok" at bounding box center [621, 130] width 63 height 123
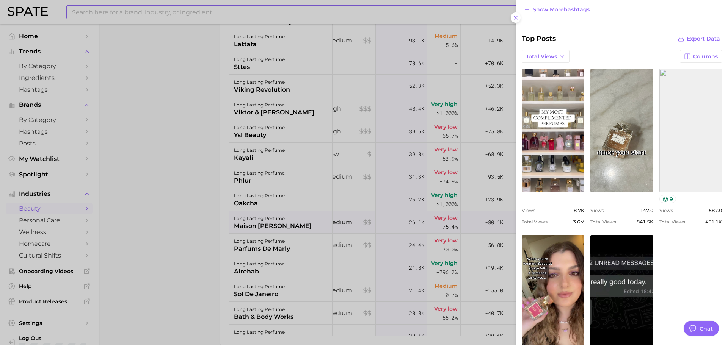
click at [676, 141] on link "view post on TikTok" at bounding box center [690, 130] width 63 height 123
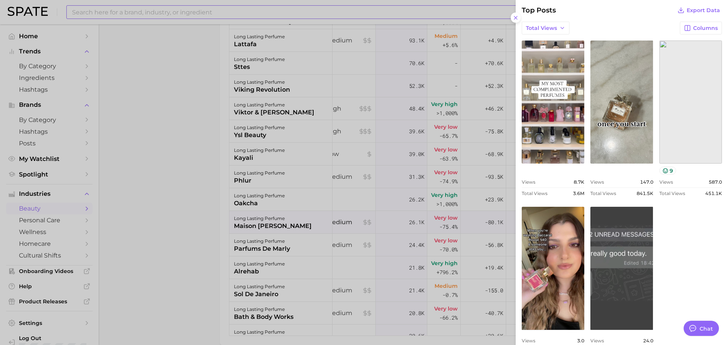
scroll to position [254, 0]
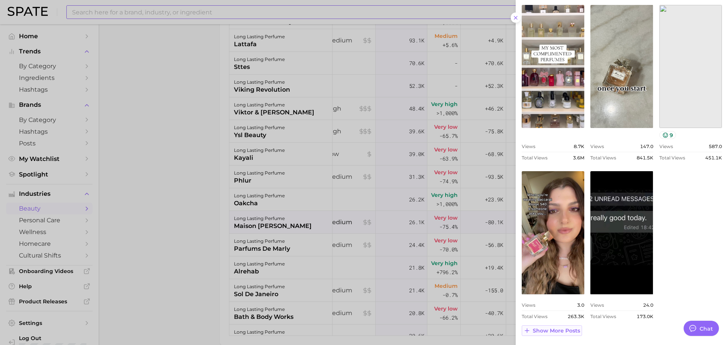
click at [572, 330] on span "Show more posts" at bounding box center [556, 331] width 47 height 6
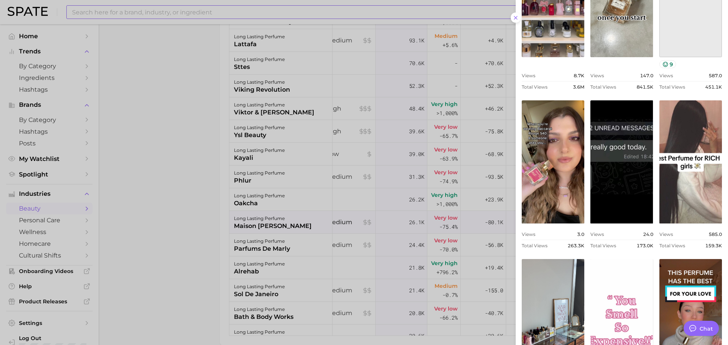
scroll to position [329, 0]
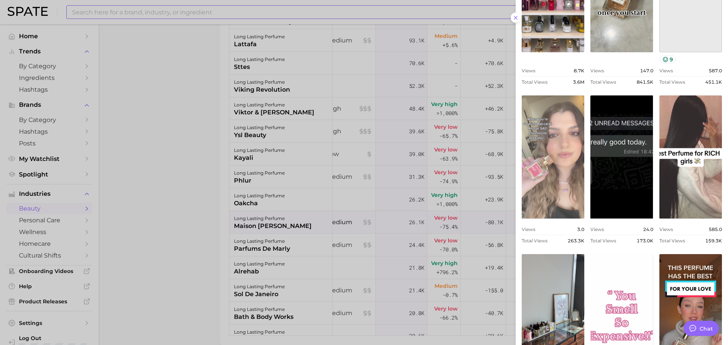
click at [554, 209] on link "view post on TikTok" at bounding box center [553, 157] width 63 height 123
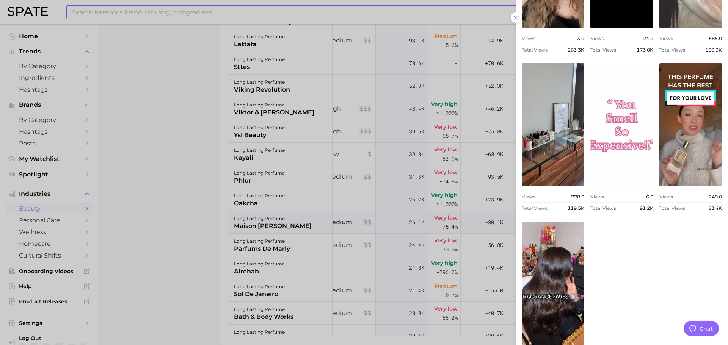
scroll to position [570, 0]
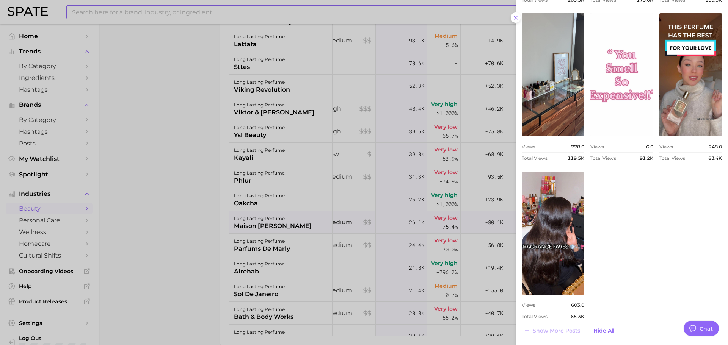
click at [348, 206] on div at bounding box center [364, 172] width 728 height 345
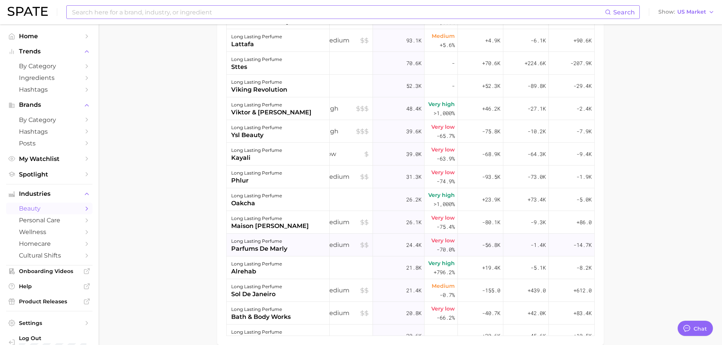
click at [314, 239] on div "long lasting perfume parfums de marly" at bounding box center [278, 245] width 103 height 23
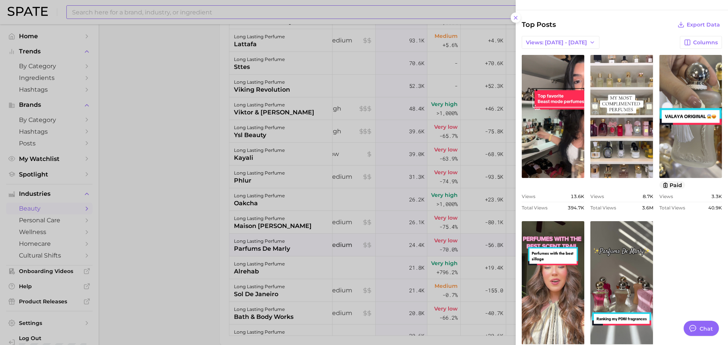
scroll to position [190, 0]
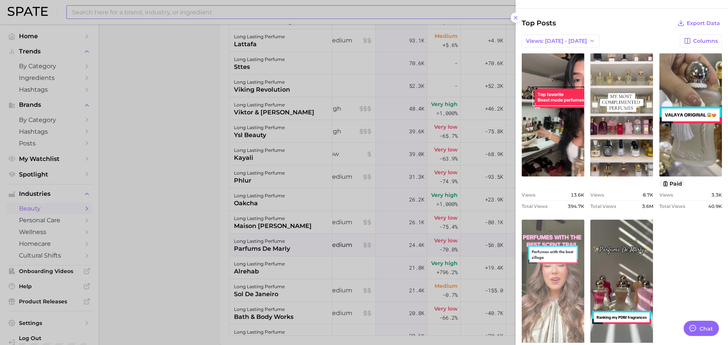
click at [511, 13] on button at bounding box center [516, 18] width 10 height 10
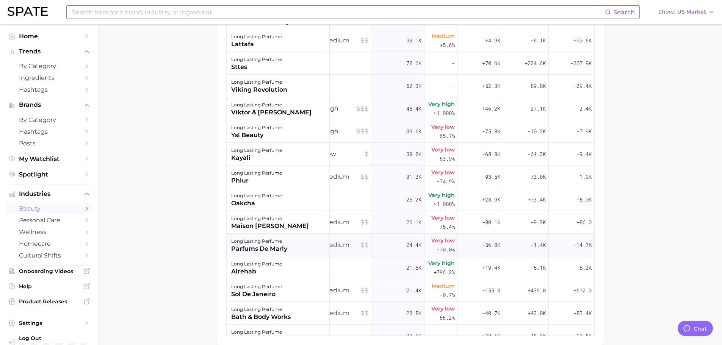
click at [314, 237] on div "long lasting perfume parfums de marly" at bounding box center [278, 245] width 103 height 23
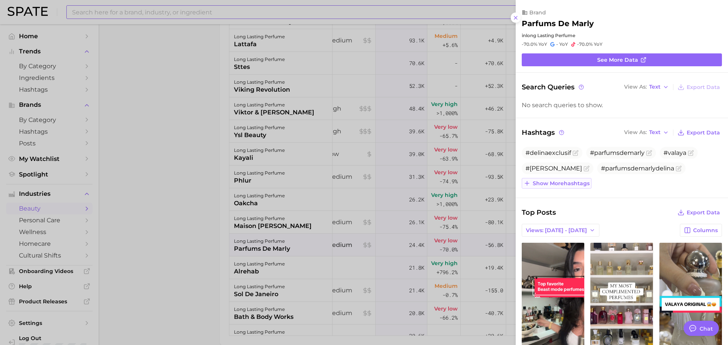
scroll to position [0, 0]
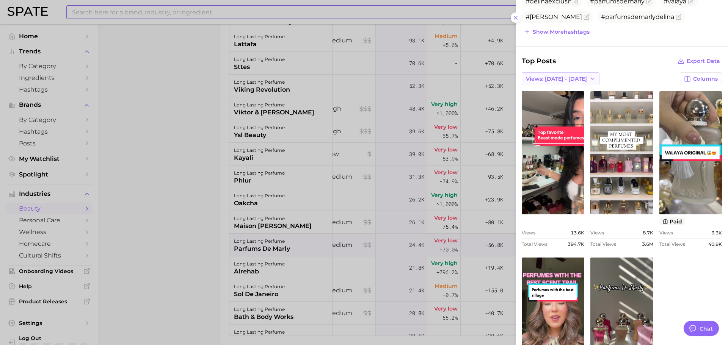
click at [568, 82] on button "Views: [DATE] - [DATE]" at bounding box center [561, 78] width 78 height 13
click at [566, 105] on button "Total Views" at bounding box center [563, 107] width 83 height 14
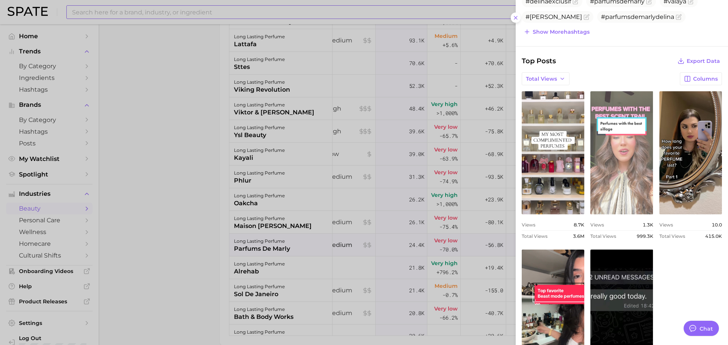
click at [603, 182] on link "view post on TikTok" at bounding box center [621, 152] width 63 height 123
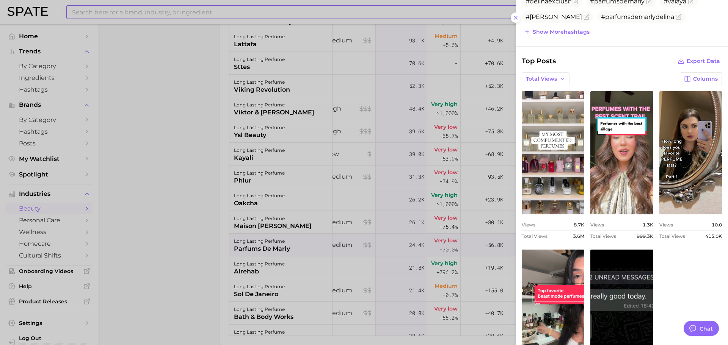
click at [299, 264] on div at bounding box center [364, 172] width 728 height 345
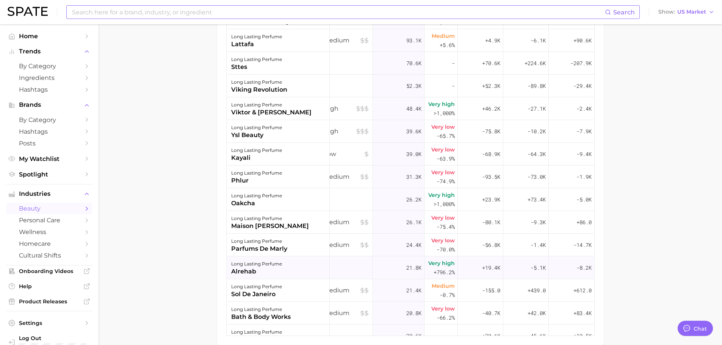
click at [296, 269] on div "long lasting perfume alrehab" at bounding box center [278, 268] width 103 height 23
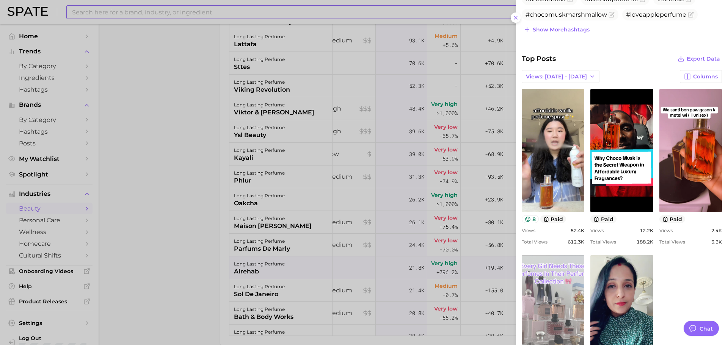
scroll to position [190, 0]
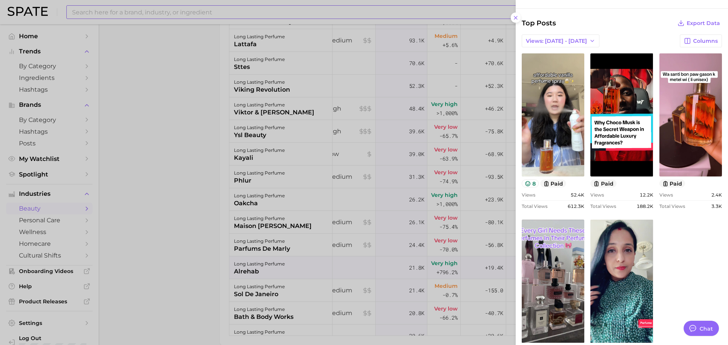
click at [321, 260] on div at bounding box center [364, 172] width 728 height 345
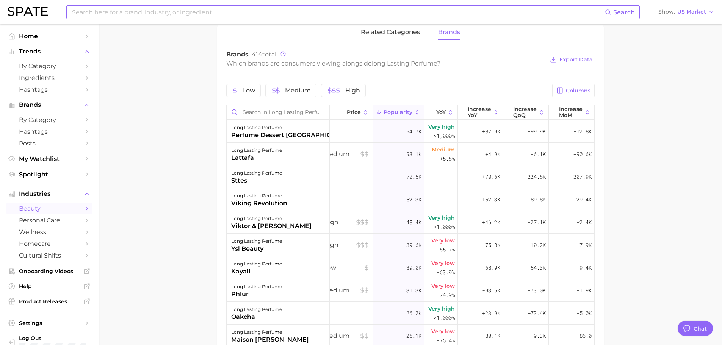
scroll to position [389, 0]
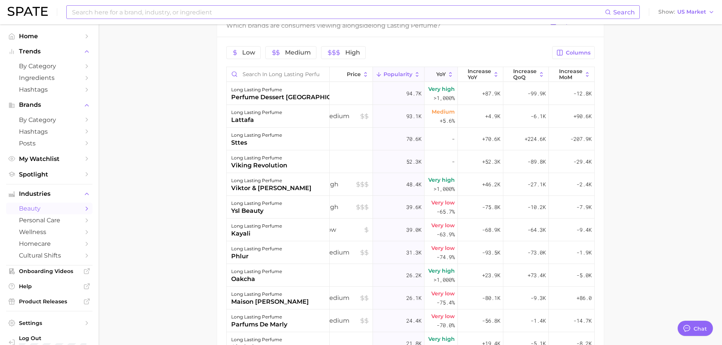
click at [433, 78] on button "YoY" at bounding box center [440, 74] width 33 height 15
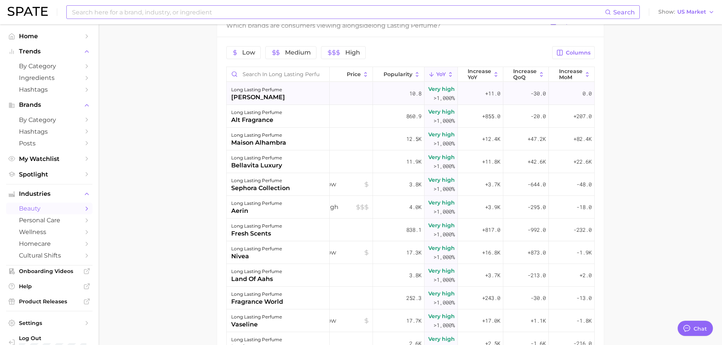
click at [323, 97] on div "long lasting perfume [PERSON_NAME]" at bounding box center [278, 93] width 103 height 23
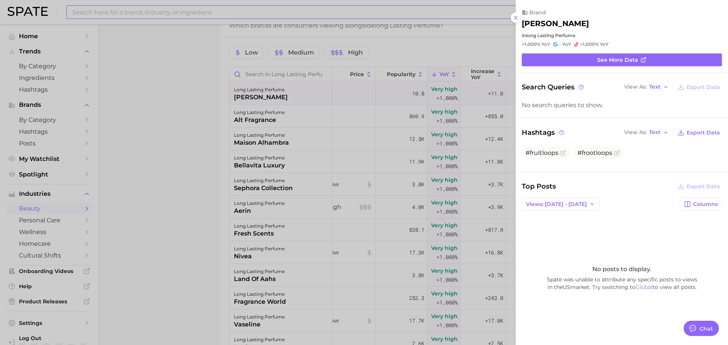
click at [413, 120] on div at bounding box center [364, 172] width 728 height 345
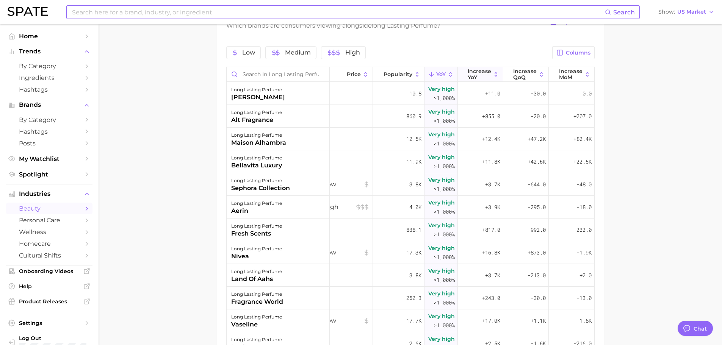
click at [468, 77] on span "Increase YoY" at bounding box center [479, 74] width 23 height 12
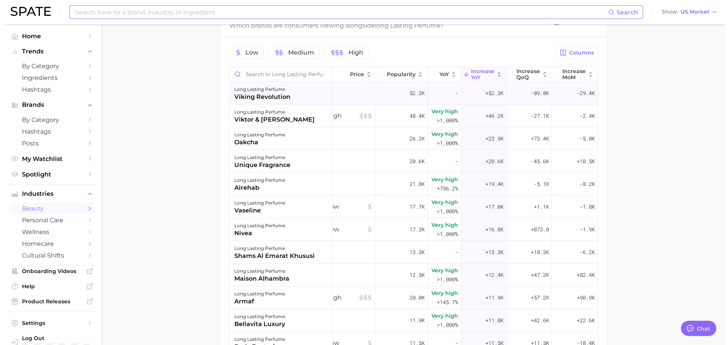
scroll to position [76, 15]
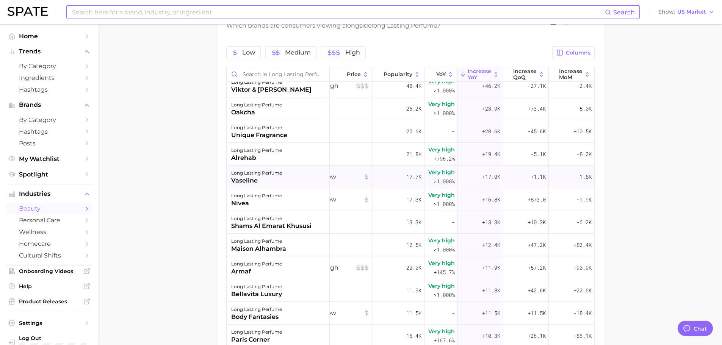
click at [290, 175] on div "long lasting perfume vaseline" at bounding box center [278, 177] width 103 height 23
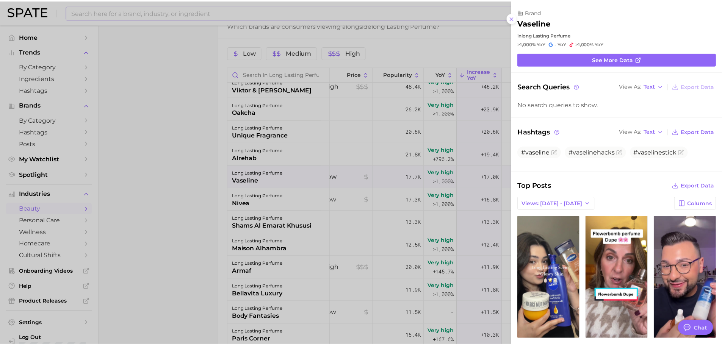
scroll to position [0, 0]
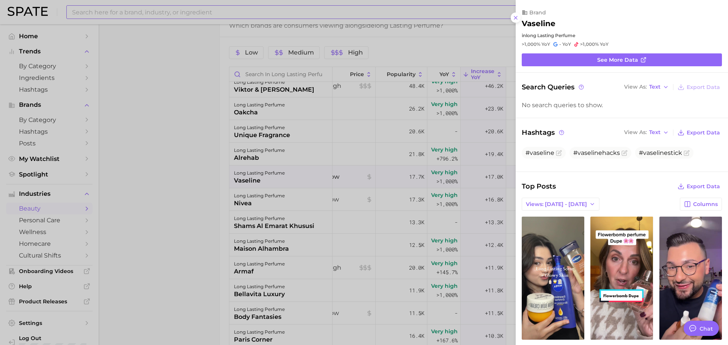
click at [240, 175] on div at bounding box center [364, 172] width 728 height 345
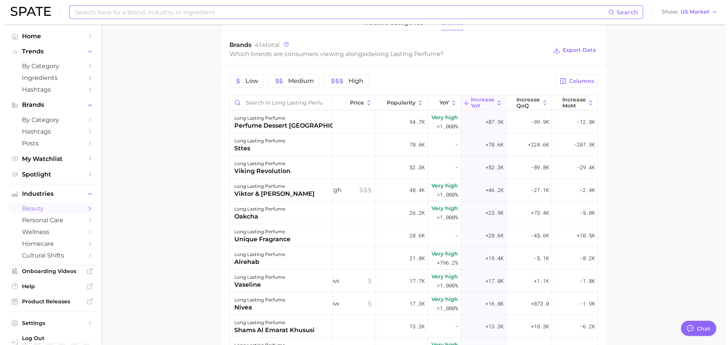
scroll to position [389, 0]
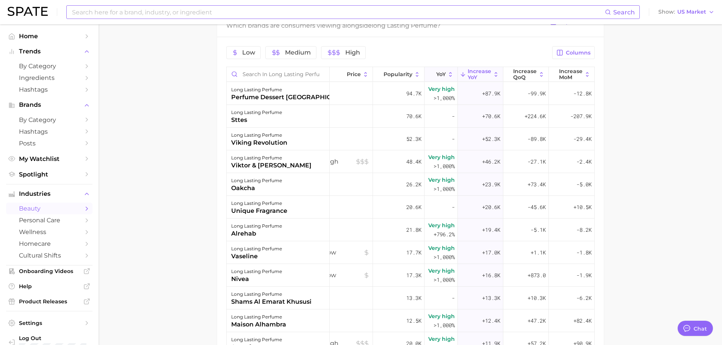
click at [437, 78] on button "YoY" at bounding box center [440, 74] width 33 height 15
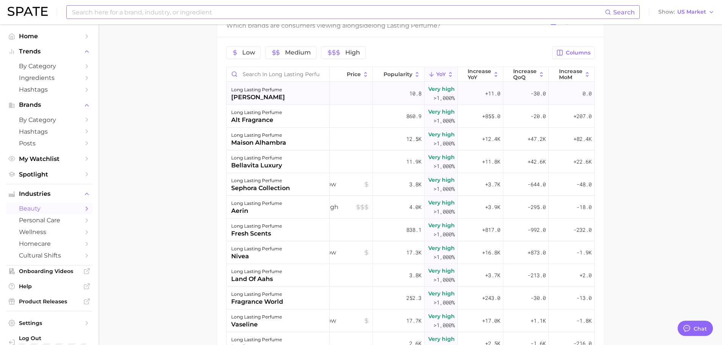
click at [298, 96] on div "long lasting perfume [PERSON_NAME]" at bounding box center [278, 93] width 103 height 23
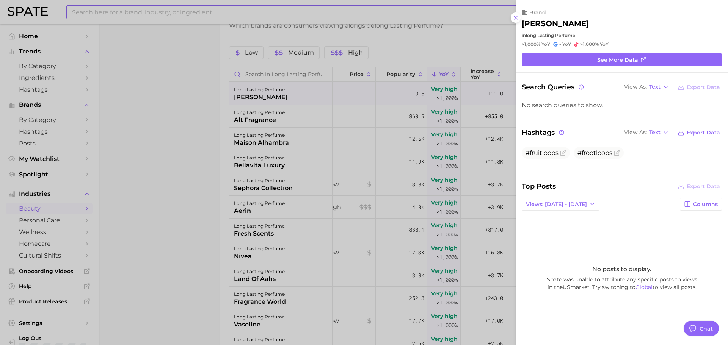
click at [298, 96] on div at bounding box center [364, 172] width 728 height 345
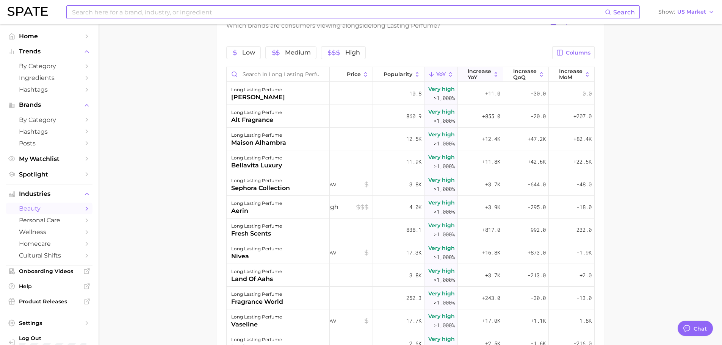
click at [468, 77] on span "Increase YoY" at bounding box center [479, 74] width 23 height 12
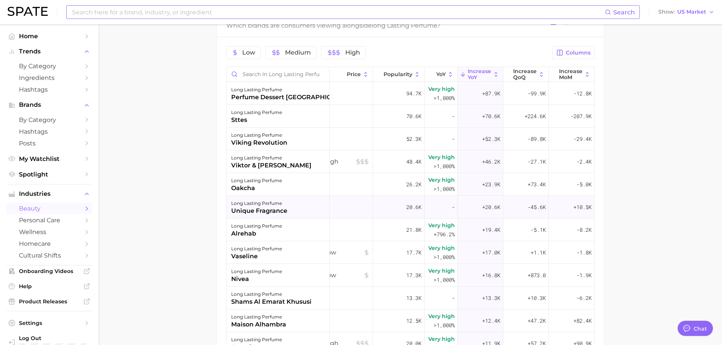
click at [296, 211] on div "long lasting perfume unique fragrance" at bounding box center [278, 207] width 103 height 23
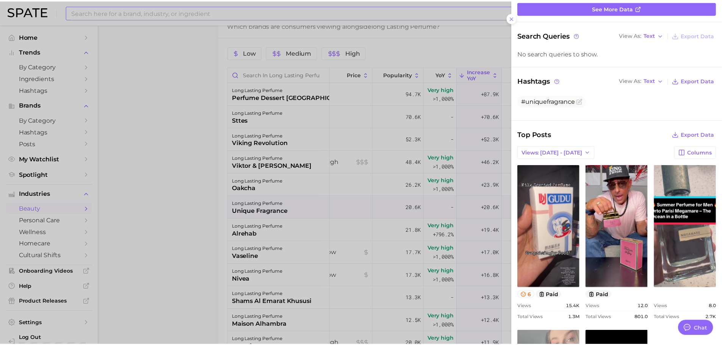
scroll to position [190, 0]
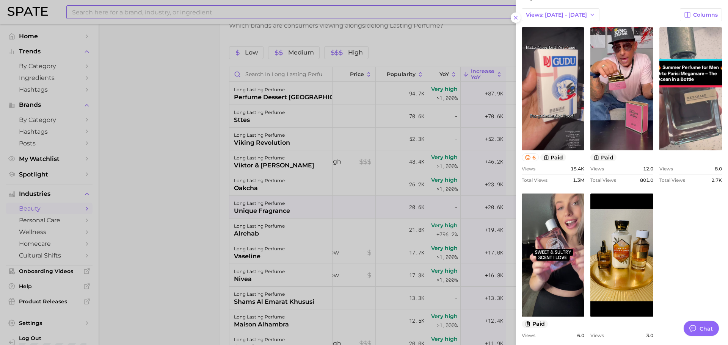
click at [250, 204] on div at bounding box center [364, 172] width 728 height 345
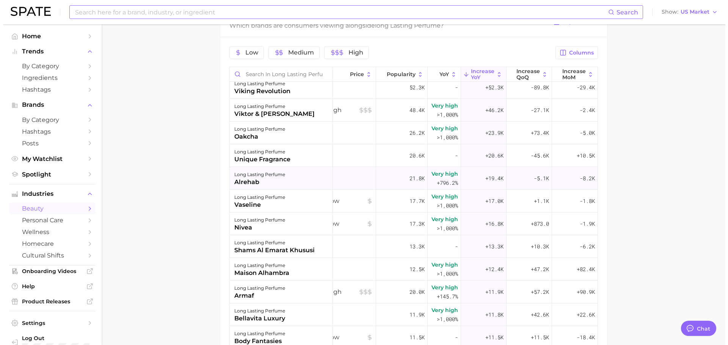
scroll to position [76, 15]
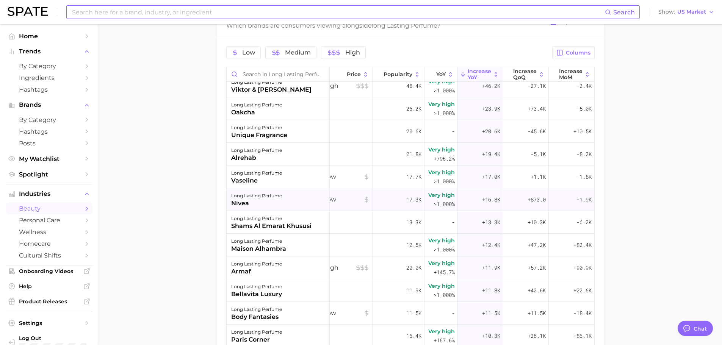
click at [267, 202] on div "nivea" at bounding box center [256, 203] width 51 height 9
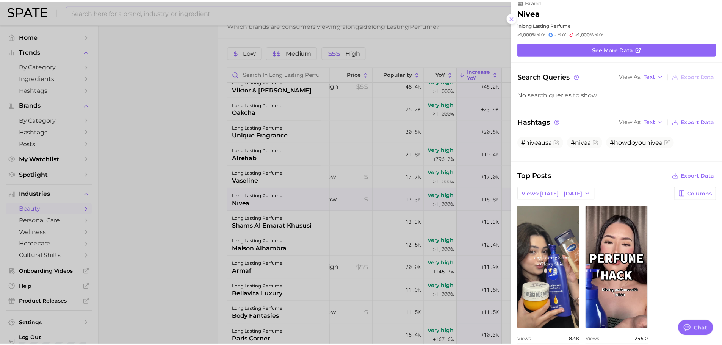
scroll to position [0, 0]
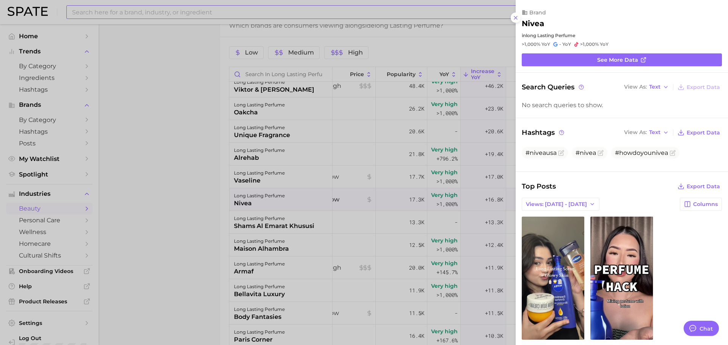
click at [265, 194] on div at bounding box center [364, 172] width 728 height 345
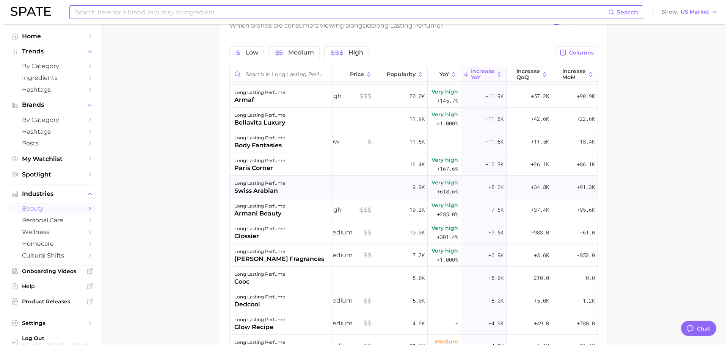
scroll to position [265, 15]
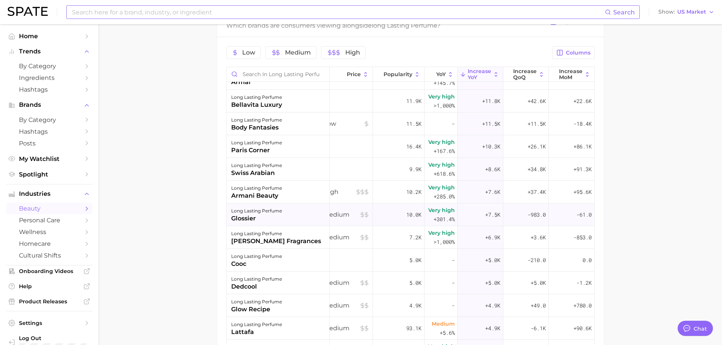
click at [279, 214] on div "long lasting perfume" at bounding box center [256, 211] width 51 height 9
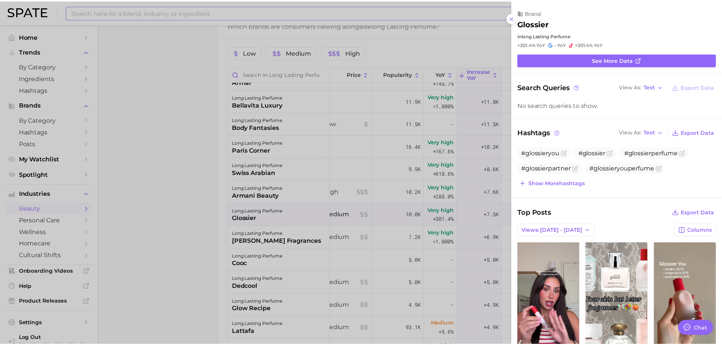
scroll to position [0, 0]
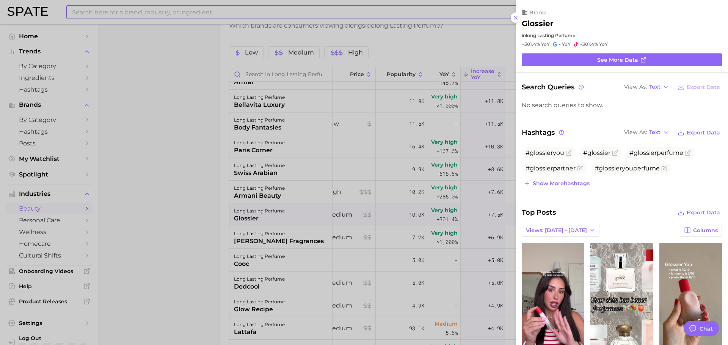
click at [279, 214] on div at bounding box center [364, 172] width 728 height 345
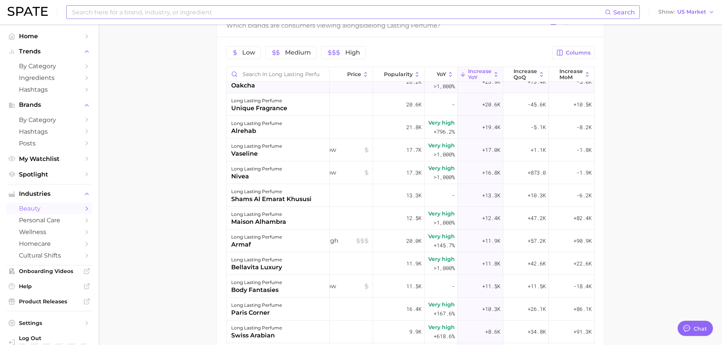
scroll to position [76, 15]
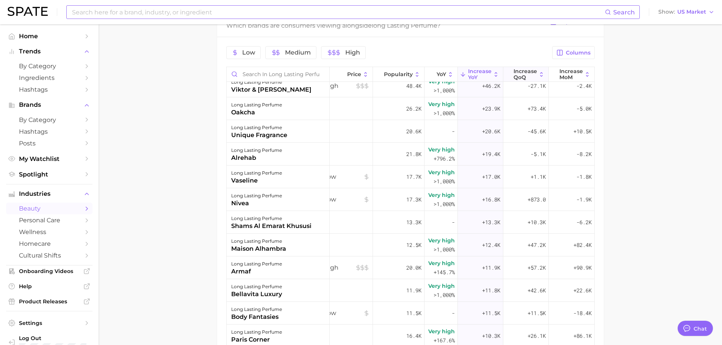
click at [517, 76] on span "Increase QoQ" at bounding box center [524, 74] width 23 height 12
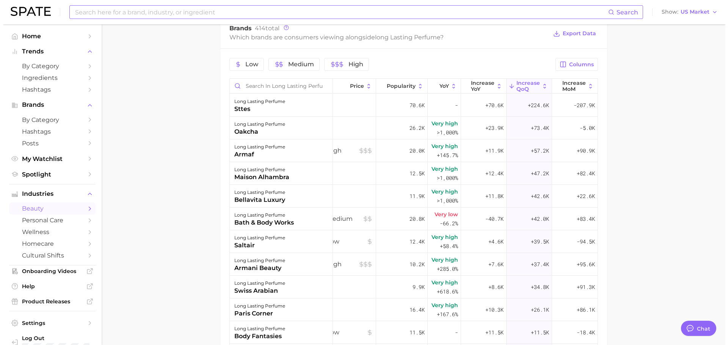
scroll to position [389, 0]
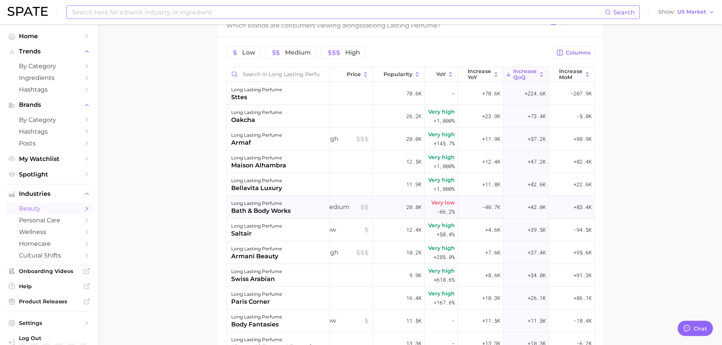
click at [287, 204] on div "long lasting perfume" at bounding box center [261, 203] width 60 height 9
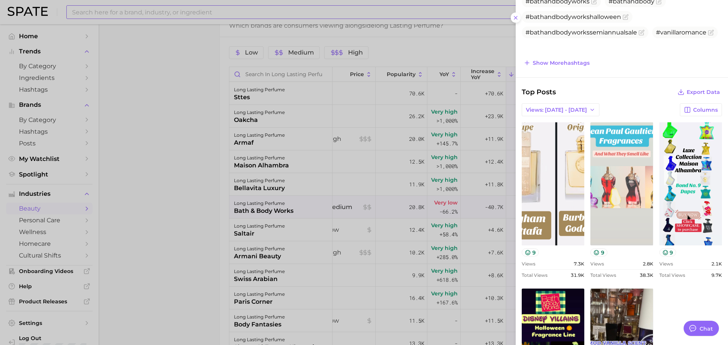
scroll to position [277, 0]
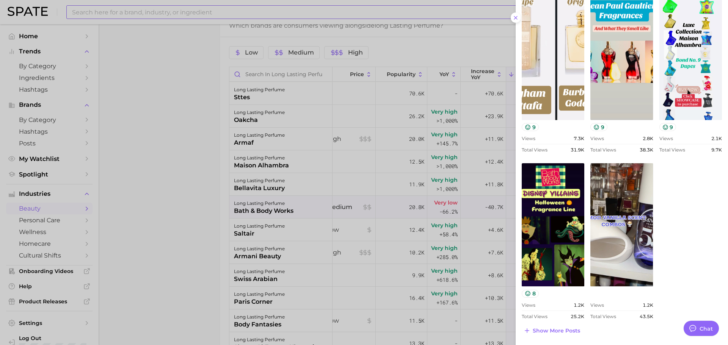
click at [290, 174] on div at bounding box center [364, 172] width 728 height 345
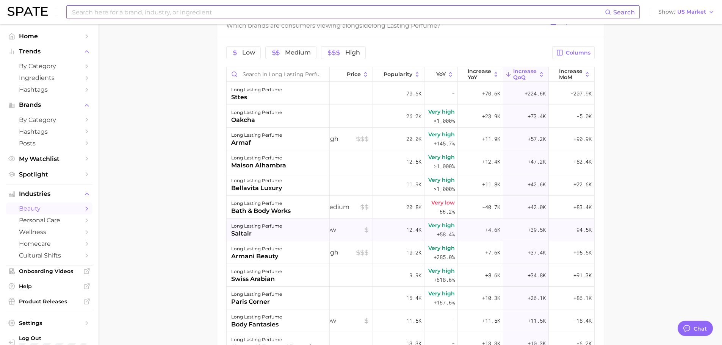
click at [276, 233] on div "saltair" at bounding box center [256, 233] width 51 height 9
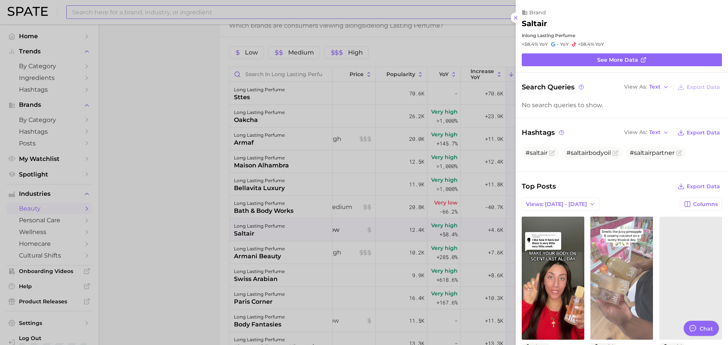
scroll to position [0, 0]
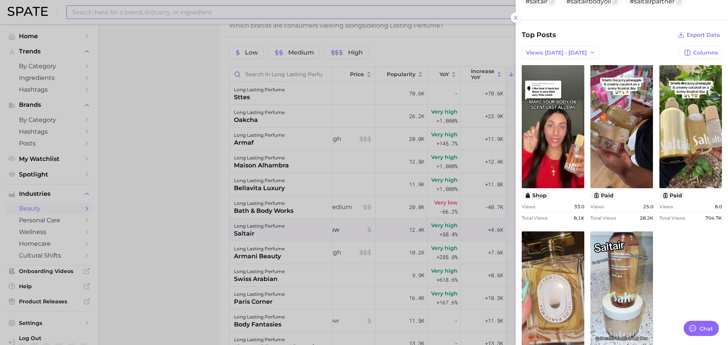
click at [454, 220] on div at bounding box center [364, 172] width 728 height 345
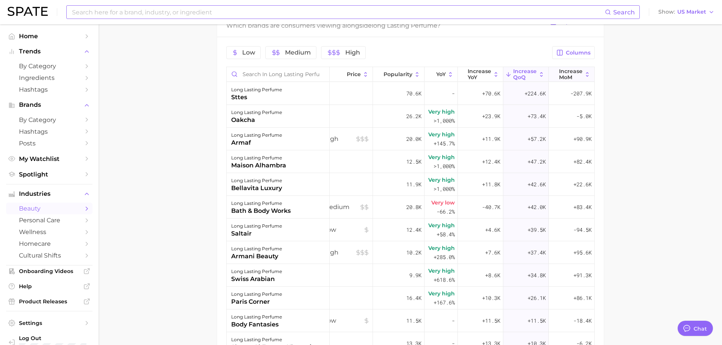
click at [562, 77] on span "Increase MoM" at bounding box center [570, 74] width 23 height 12
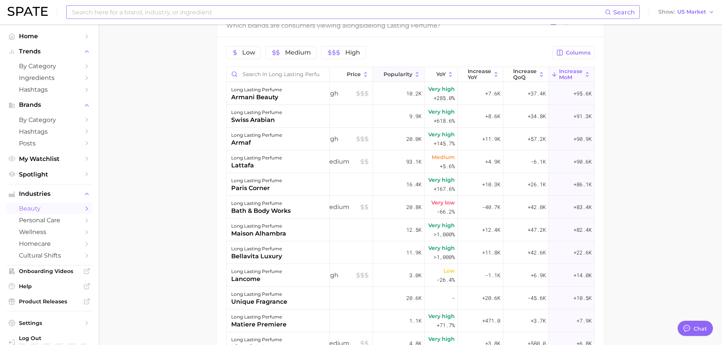
click at [395, 72] on span "Popularity" at bounding box center [398, 74] width 29 height 6
